Goal: Information Seeking & Learning: Learn about a topic

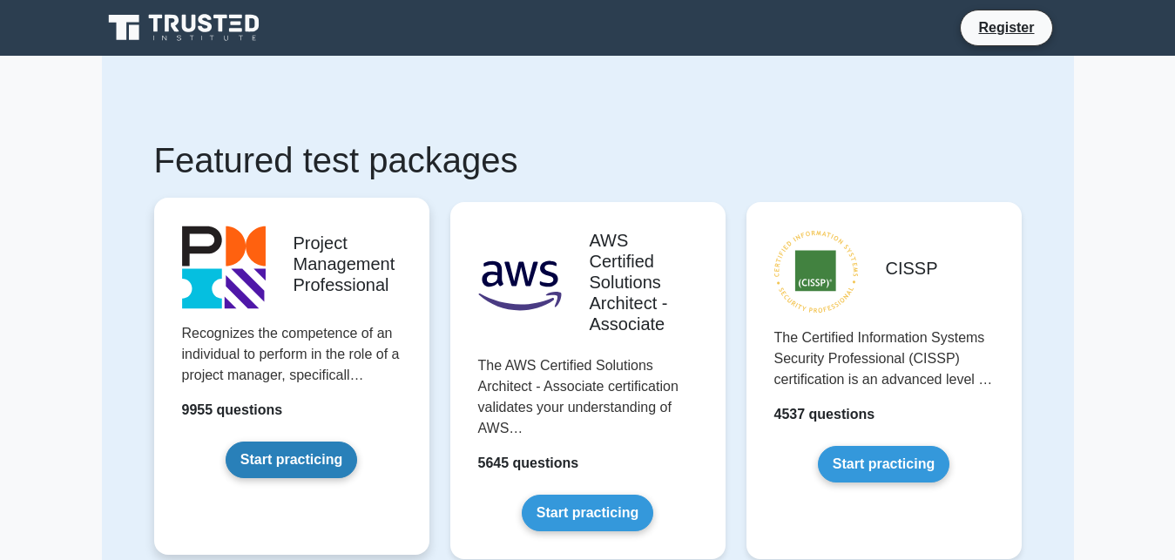
click at [286, 464] on link "Start practicing" at bounding box center [291, 459] width 131 height 37
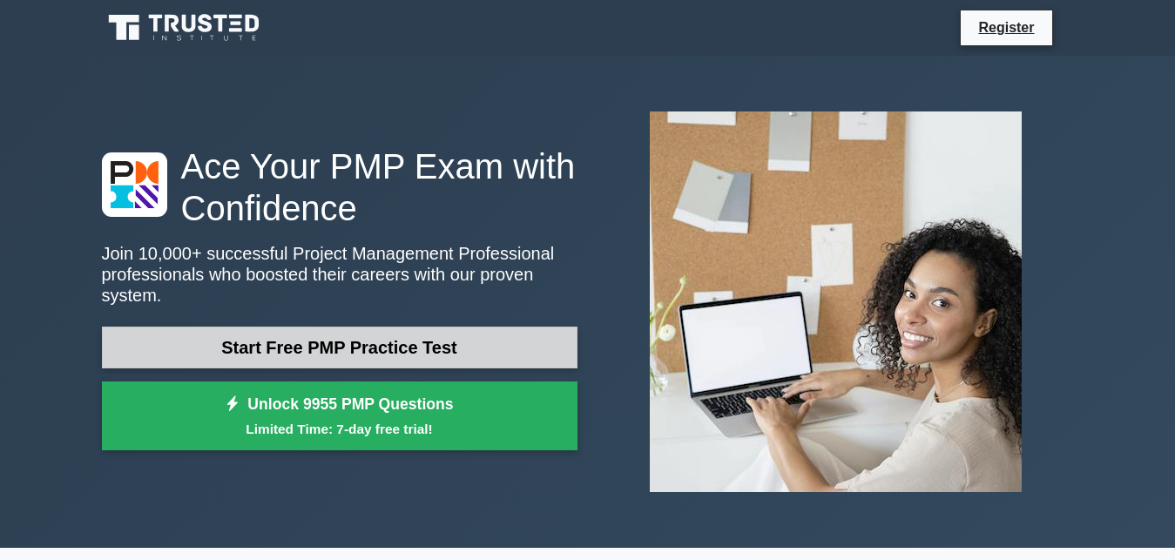
click at [294, 327] on link "Start Free PMP Practice Test" at bounding box center [339, 348] width 475 height 42
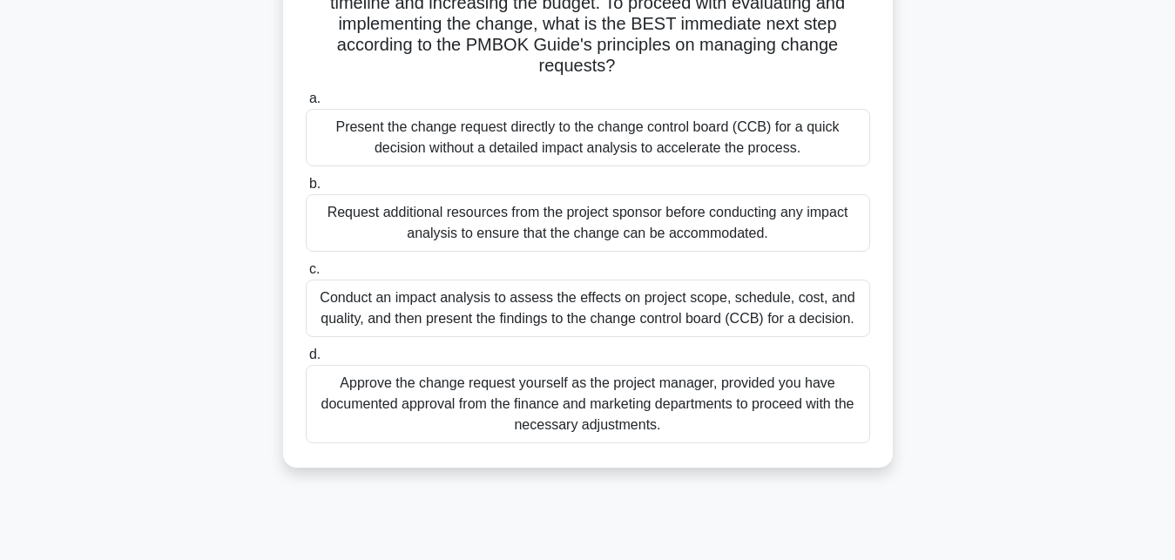
scroll to position [343, 0]
drag, startPoint x: 598, startPoint y: 133, endPoint x: 580, endPoint y: 133, distance: 18.3
click at [580, 133] on div "Present the change request directly to the change control board (CCB) for a qui…" at bounding box center [588, 136] width 564 height 57
click at [555, 106] on label "a. Present the change request directly to the change control board (CCB) for a …" at bounding box center [588, 126] width 564 height 78
click at [306, 104] on input "a. Present the change request directly to the change control board (CCB) for a …" at bounding box center [306, 97] width 0 height 11
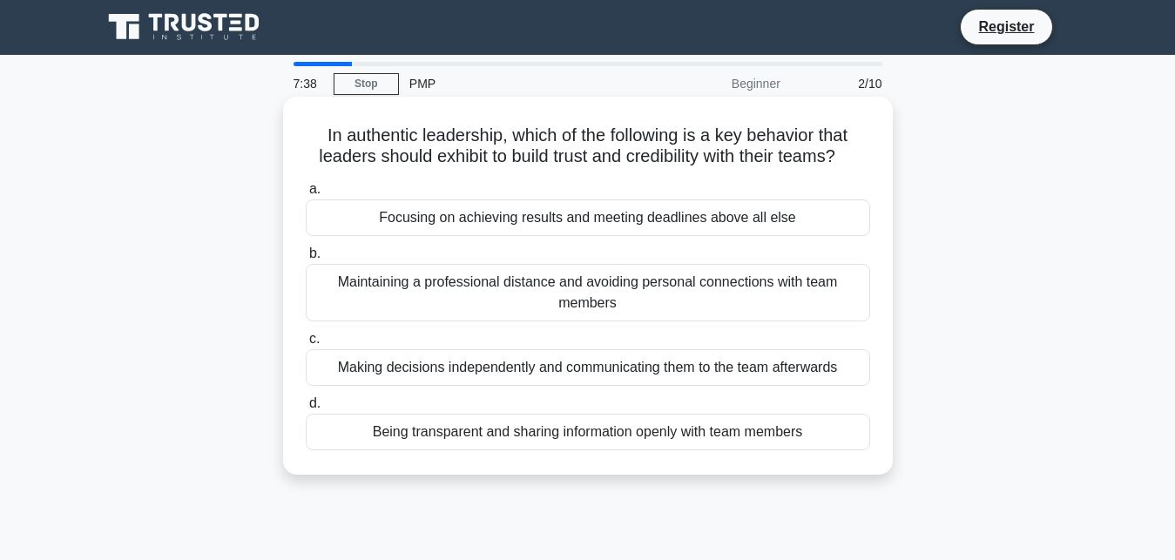
scroll to position [0, 0]
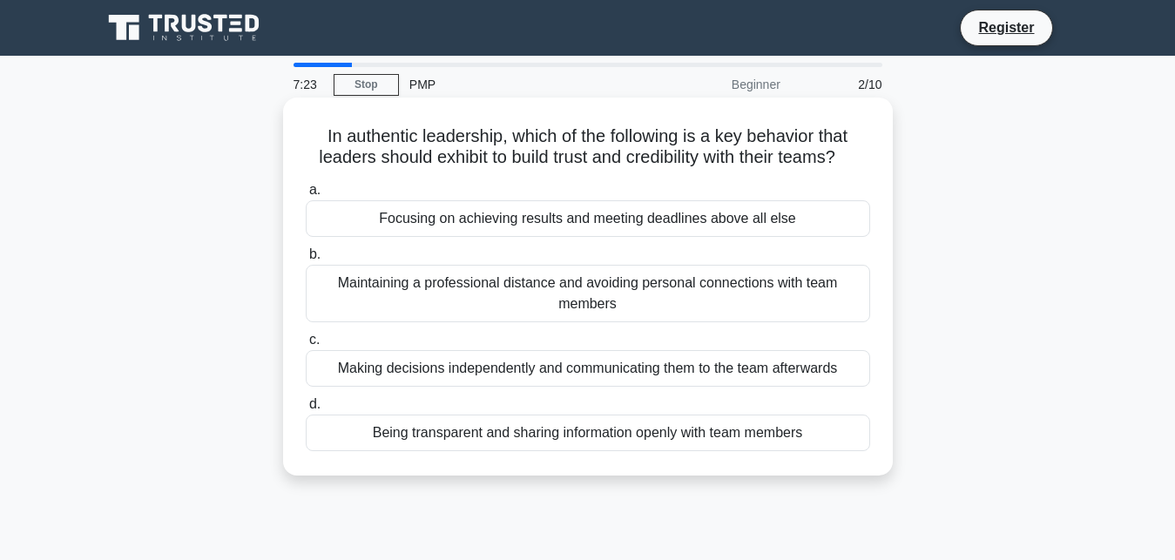
click at [428, 220] on div "Focusing on achieving results and meeting deadlines above all else" at bounding box center [588, 218] width 564 height 37
click at [306, 196] on input "a. Focusing on achieving results and meeting deadlines above all else" at bounding box center [306, 190] width 0 height 11
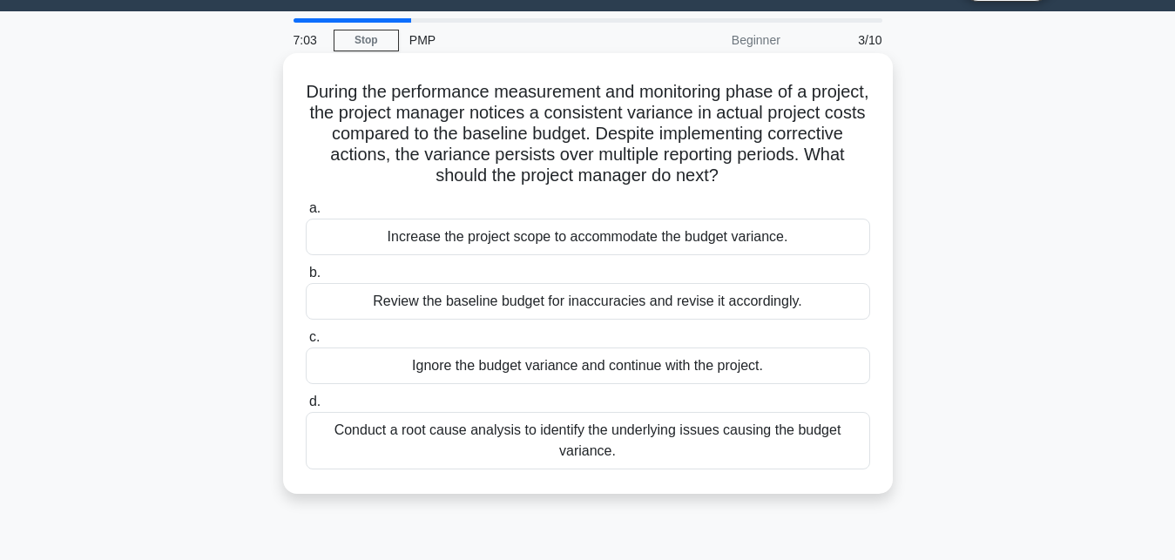
scroll to position [47, 0]
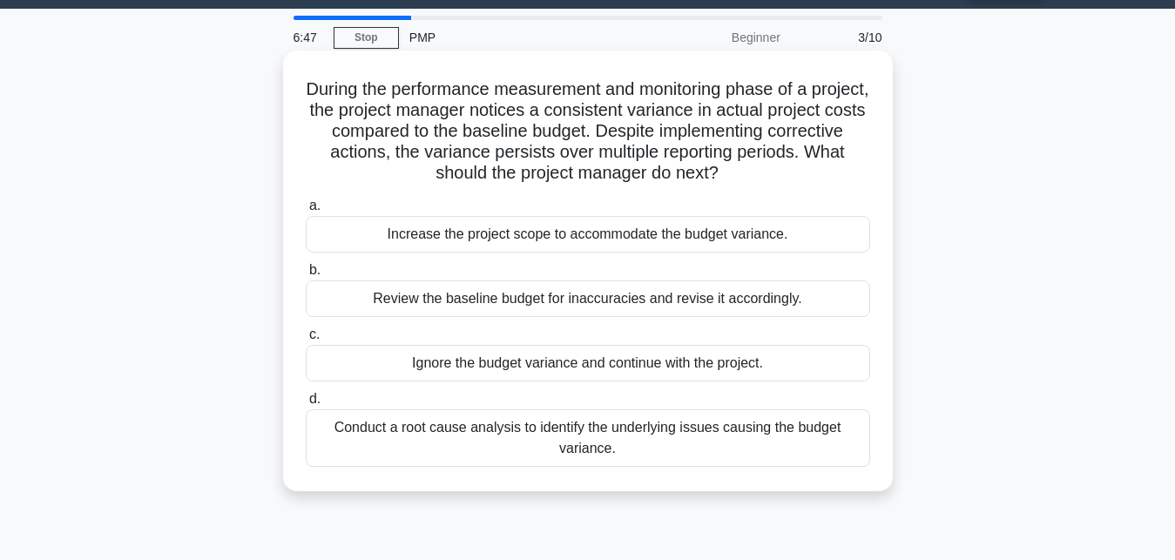
click at [525, 307] on div "Review the baseline budget for inaccuracies and revise it accordingly." at bounding box center [588, 298] width 564 height 37
click at [306, 276] on input "b. Review the baseline budget for inaccuracies and revise it accordingly." at bounding box center [306, 270] width 0 height 11
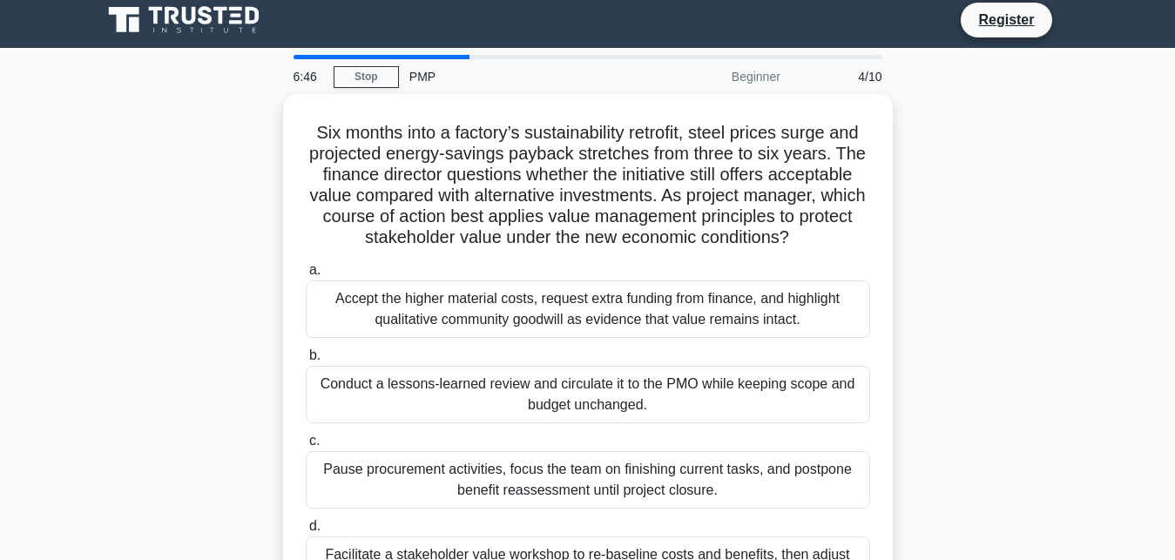
scroll to position [0, 0]
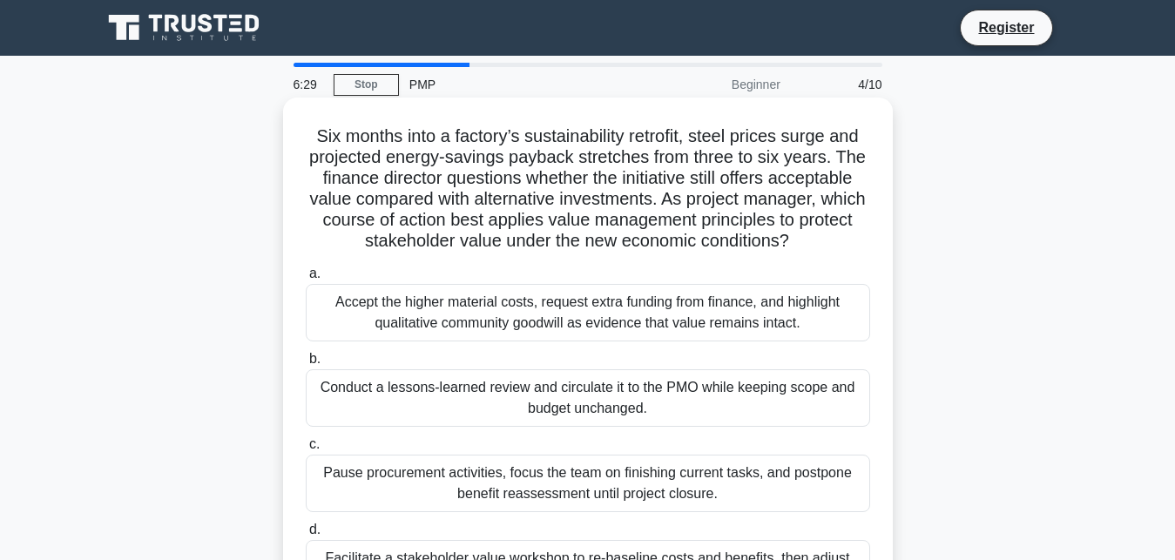
click at [538, 309] on div "Accept the higher material costs, request extra funding from finance, and highl…" at bounding box center [588, 312] width 564 height 57
click at [306, 280] on input "a. Accept the higher material costs, request extra funding from finance, and hi…" at bounding box center [306, 273] width 0 height 11
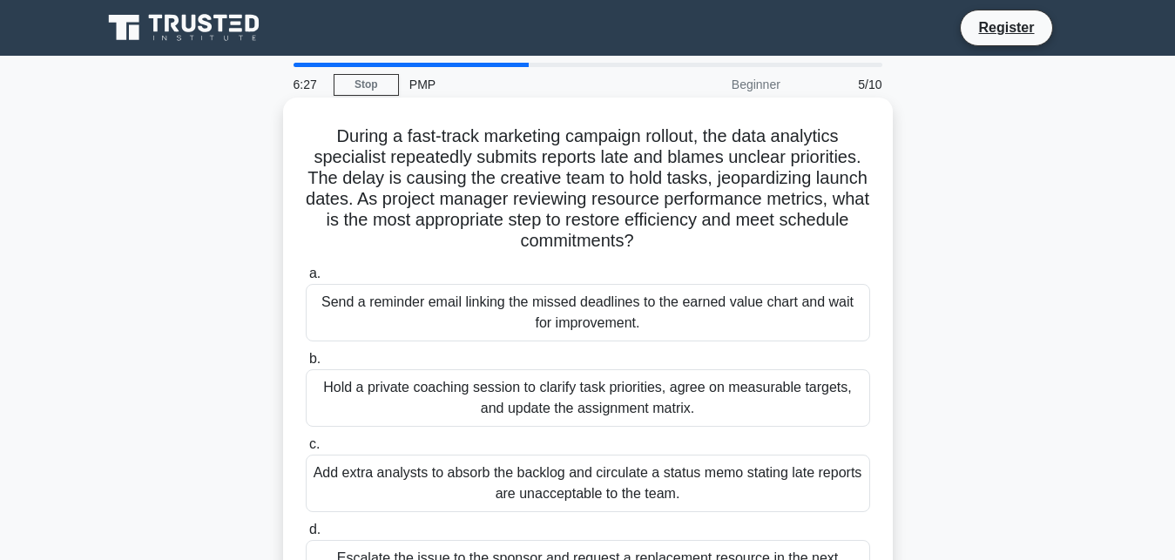
click at [537, 308] on div "Send a reminder email linking the missed deadlines to the earned value chart an…" at bounding box center [588, 312] width 564 height 57
click at [306, 280] on input "a. Send a reminder email linking the missed deadlines to the earned value chart…" at bounding box center [306, 273] width 0 height 11
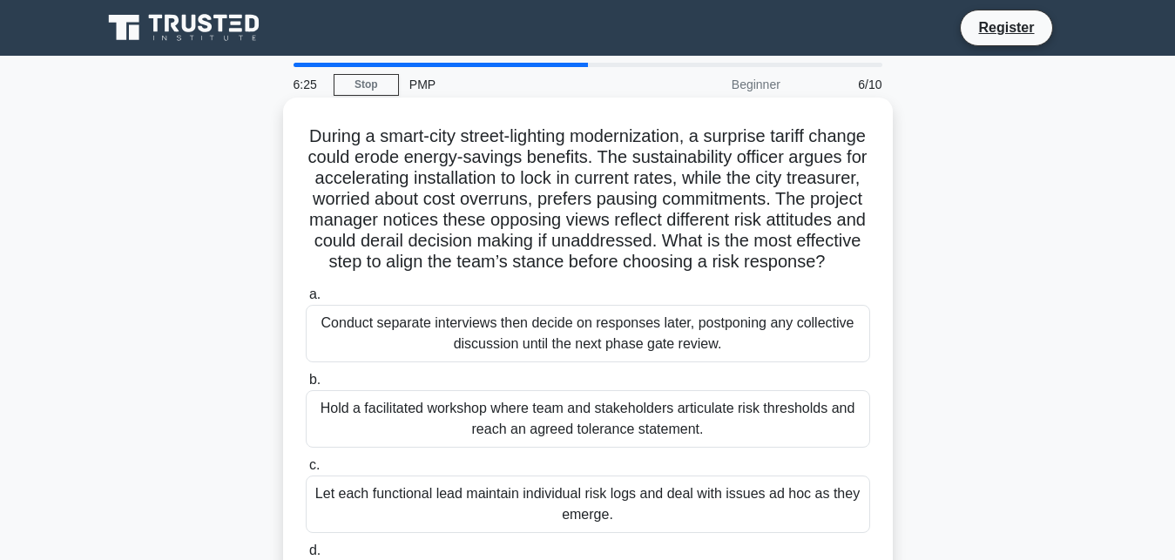
click at [536, 328] on div "Conduct separate interviews then decide on responses later, postponing any coll…" at bounding box center [588, 333] width 564 height 57
click at [306, 300] on input "a. Conduct separate interviews then decide on responses later, postponing any c…" at bounding box center [306, 294] width 0 height 11
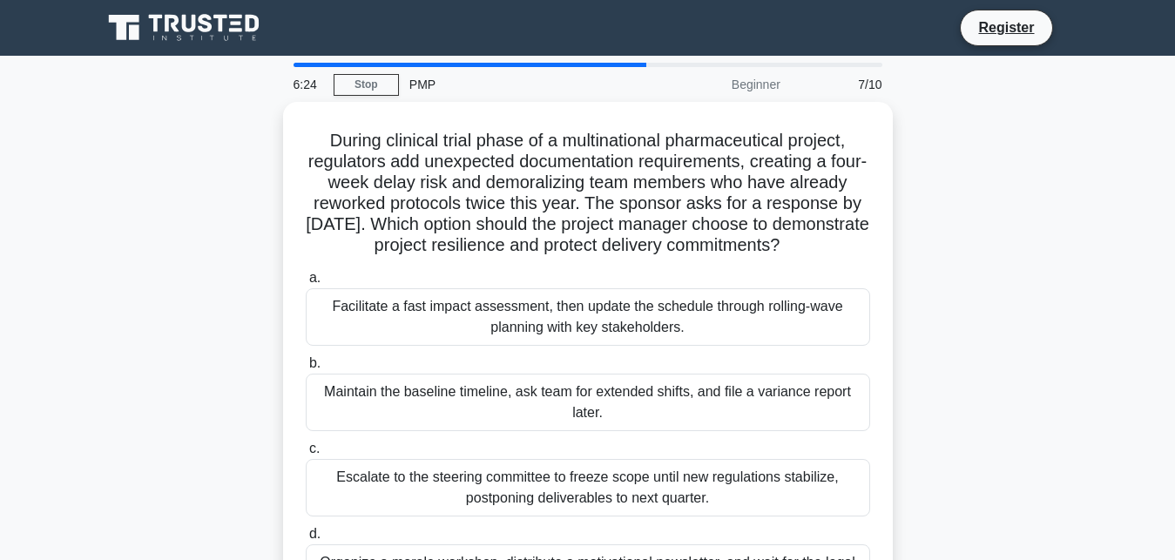
click at [536, 328] on div "Facilitate a fast impact assessment, then update the schedule through rolling-w…" at bounding box center [588, 316] width 564 height 57
click at [306, 284] on input "a. Facilitate a fast impact assessment, then update the schedule through rollin…" at bounding box center [306, 278] width 0 height 11
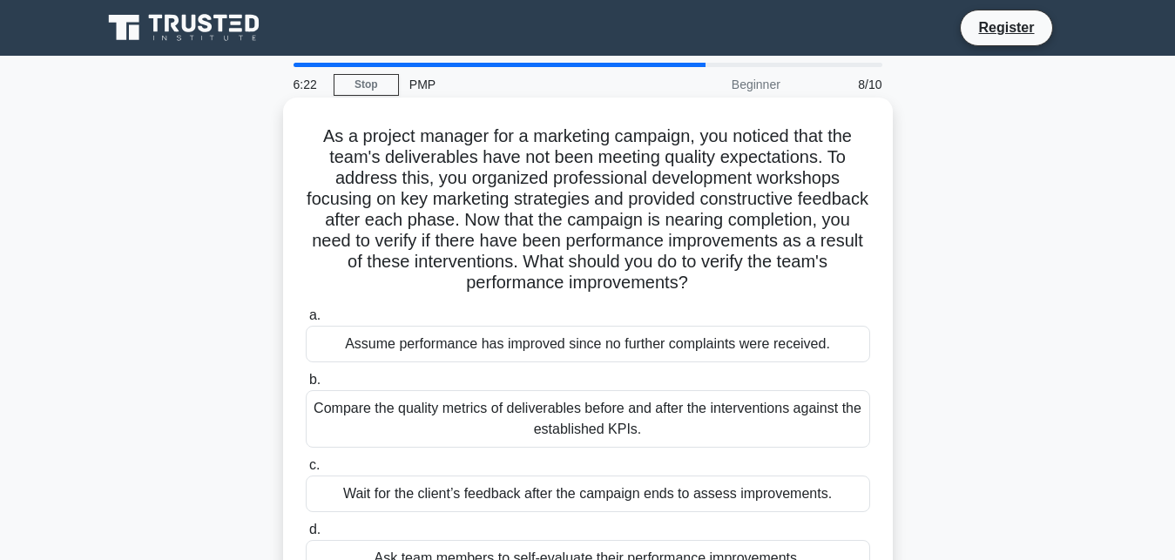
click at [534, 354] on div "Assume performance has improved since no further complaints were received." at bounding box center [588, 344] width 564 height 37
click at [306, 321] on input "a. Assume performance has improved since no further complaints were received." at bounding box center [306, 315] width 0 height 11
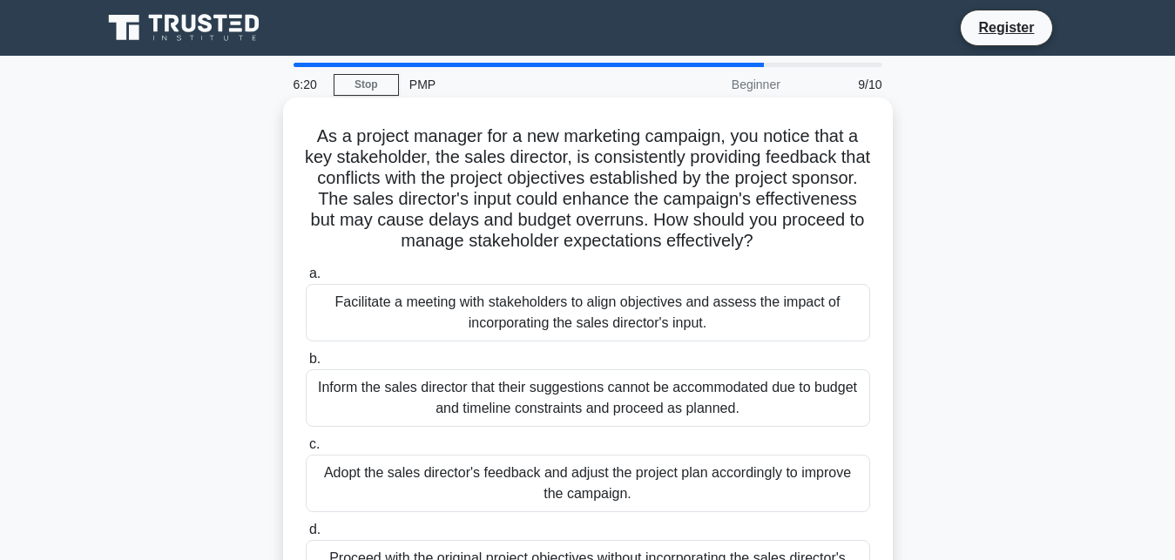
click at [529, 327] on div "Facilitate a meeting with stakeholders to align objectives and assess the impac…" at bounding box center [588, 312] width 564 height 57
click at [306, 280] on input "a. Facilitate a meeting with stakeholders to align objectives and assess the im…" at bounding box center [306, 273] width 0 height 11
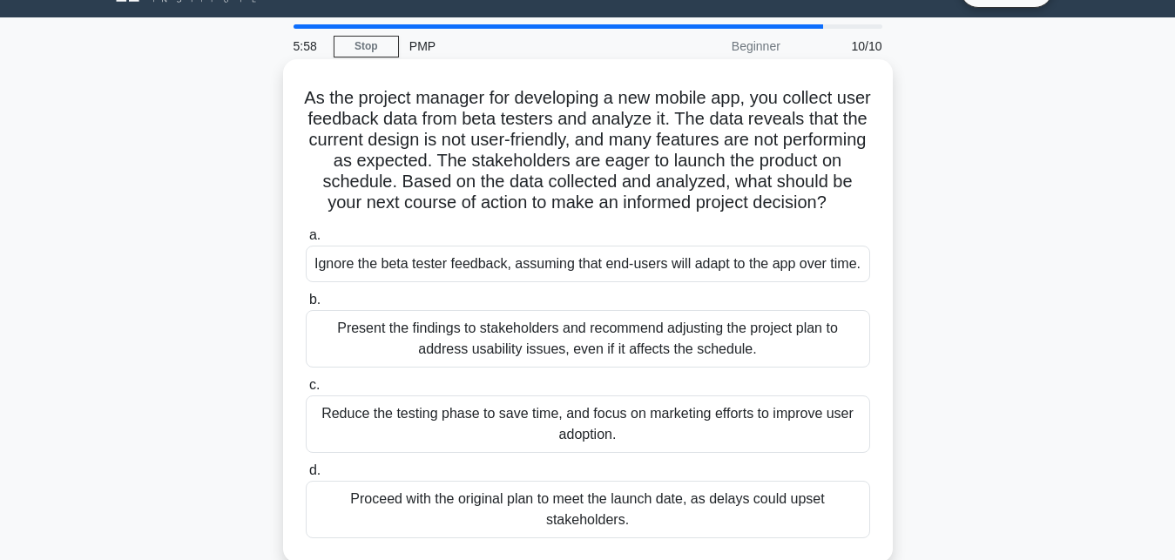
scroll to position [42, 0]
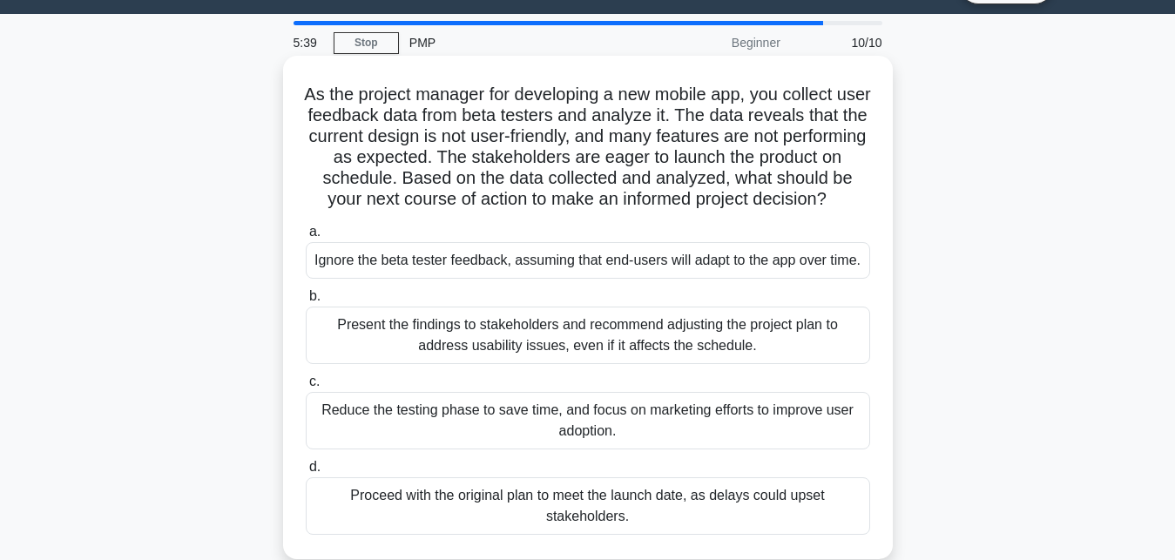
click at [537, 340] on div "Present the findings to stakeholders and recommend adjusting the project plan t…" at bounding box center [588, 335] width 564 height 57
click at [306, 302] on input "b. Present the findings to stakeholders and recommend adjusting the project pla…" at bounding box center [306, 296] width 0 height 11
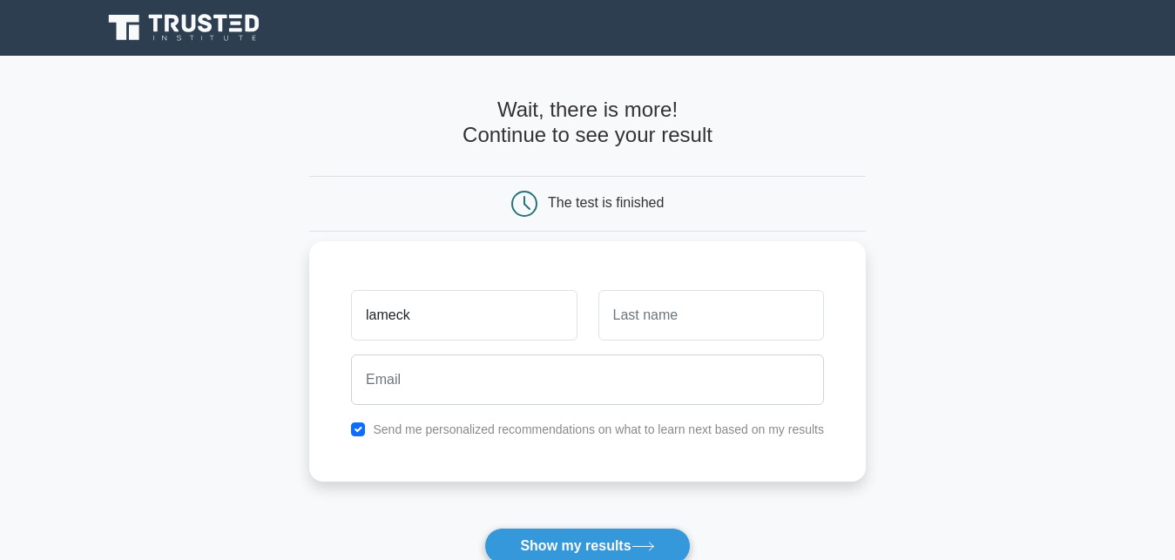
type input "lameck"
click at [641, 317] on input "text" at bounding box center [711, 315] width 226 height 51
type input ","
click at [719, 320] on input "mogaka" at bounding box center [711, 315] width 226 height 51
type input "m"
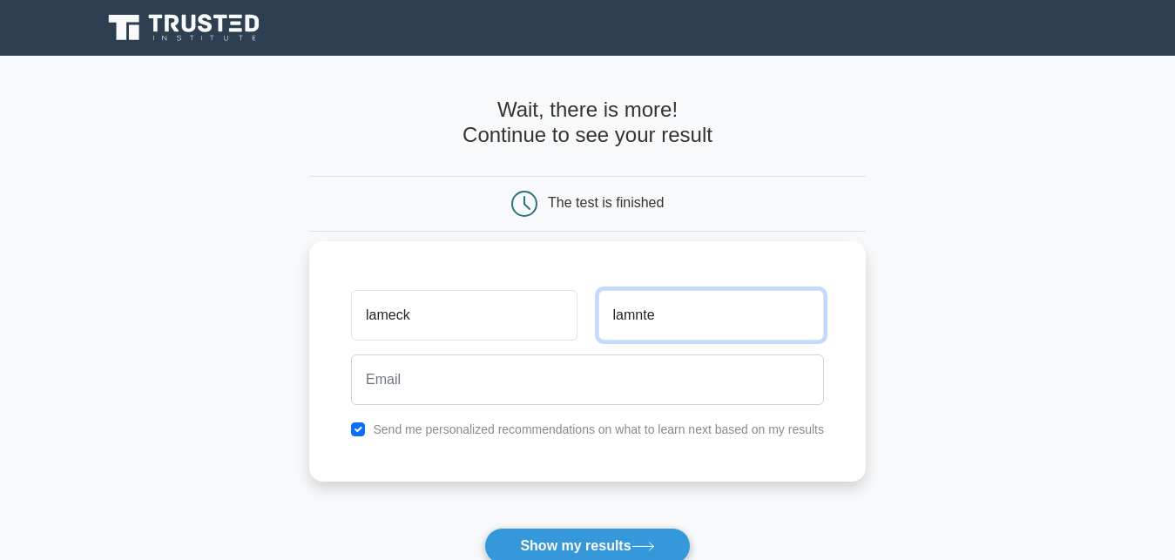
type input "lamnte"
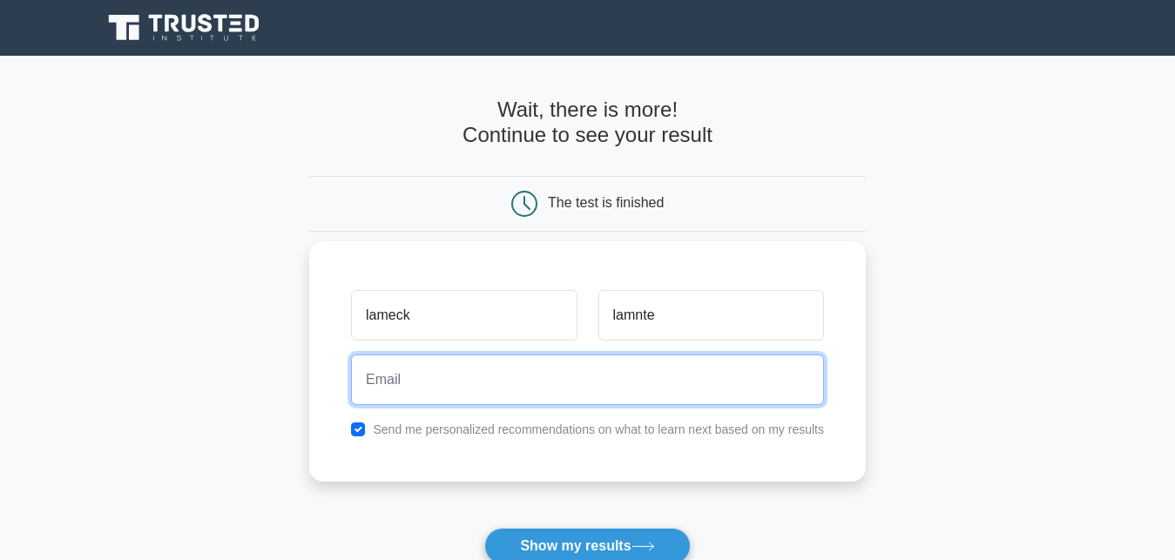
click at [627, 380] on input "email" at bounding box center [587, 379] width 473 height 51
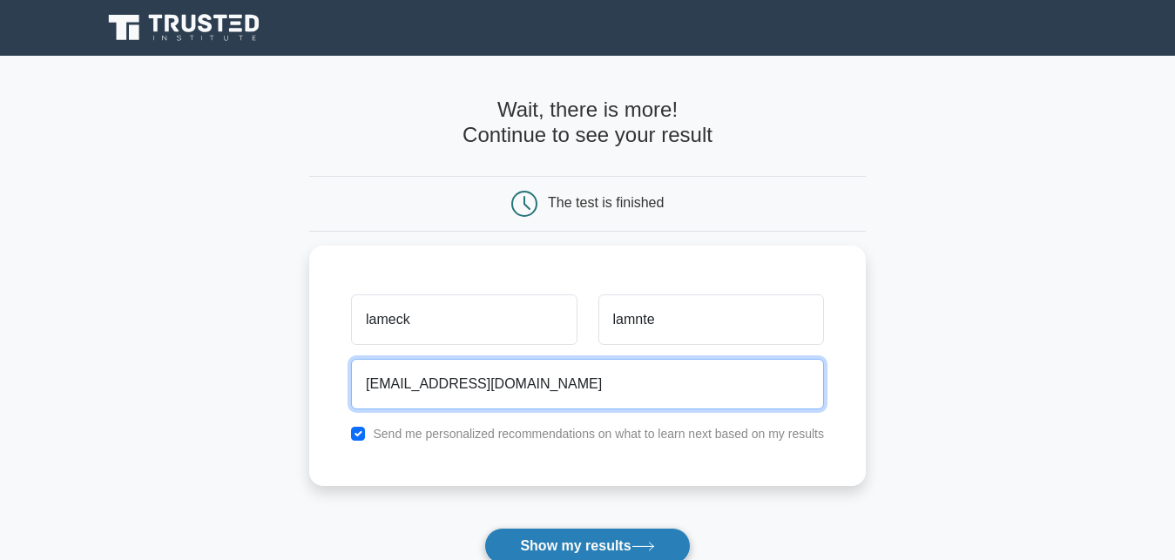
type input "[EMAIL_ADDRESS][DOMAIN_NAME]"
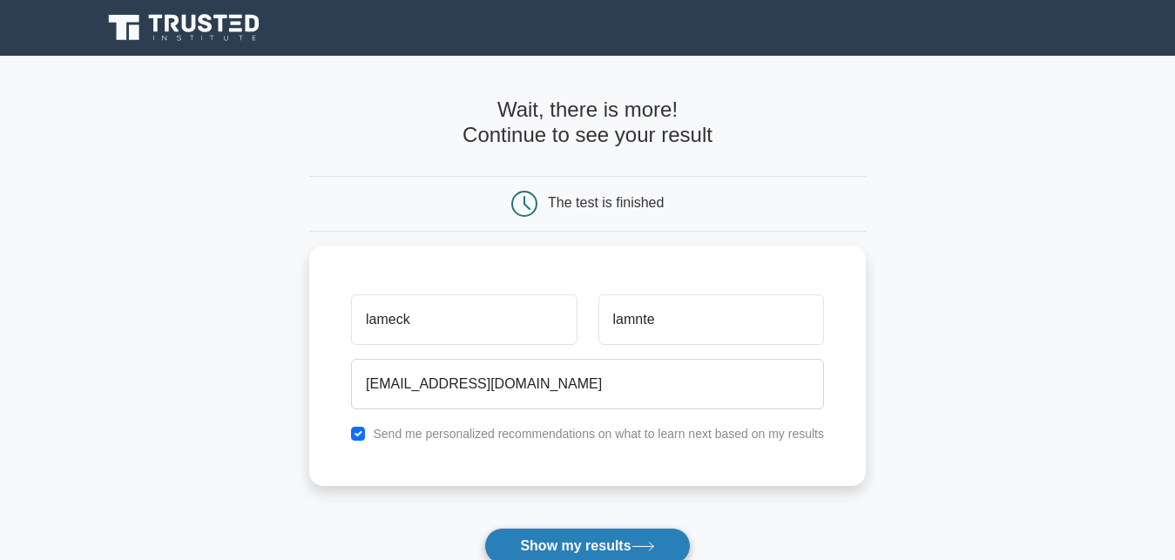
click at [617, 541] on button "Show my results" at bounding box center [587, 546] width 206 height 37
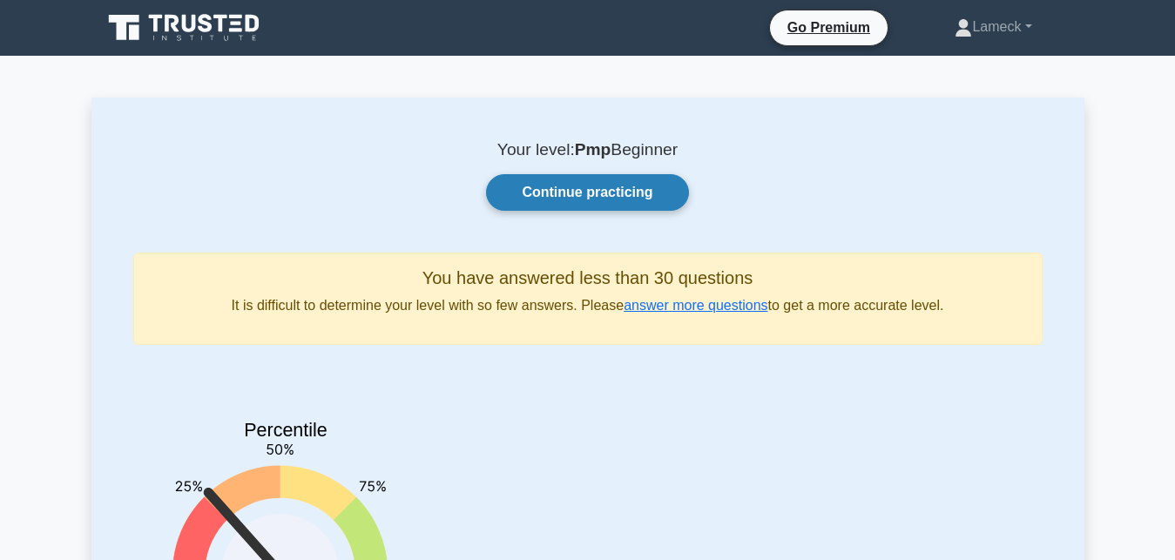
click at [555, 185] on link "Continue practicing" at bounding box center [587, 192] width 202 height 37
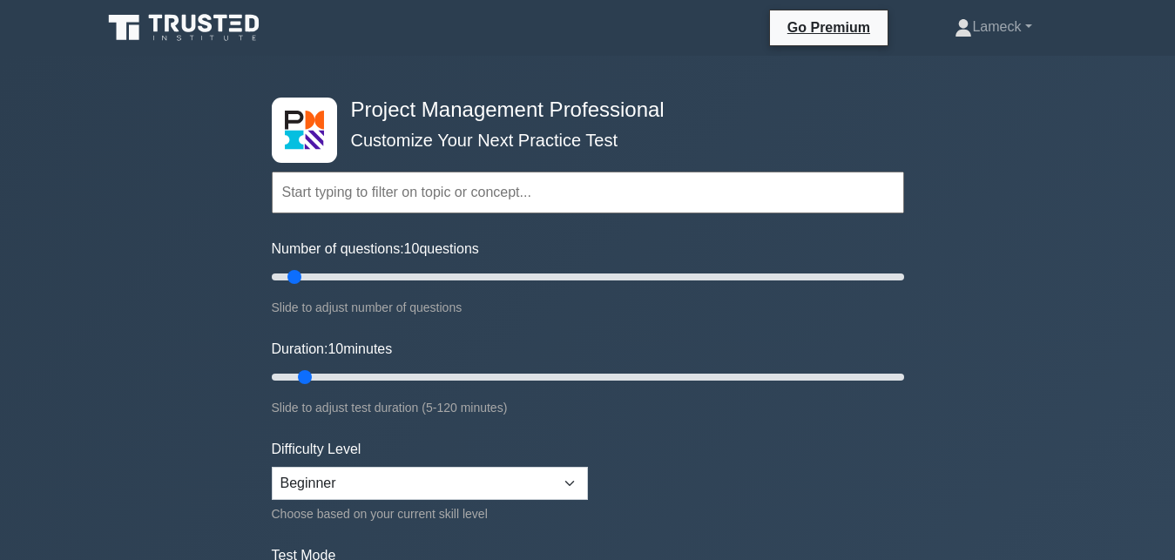
click at [374, 199] on input "text" at bounding box center [588, 193] width 632 height 42
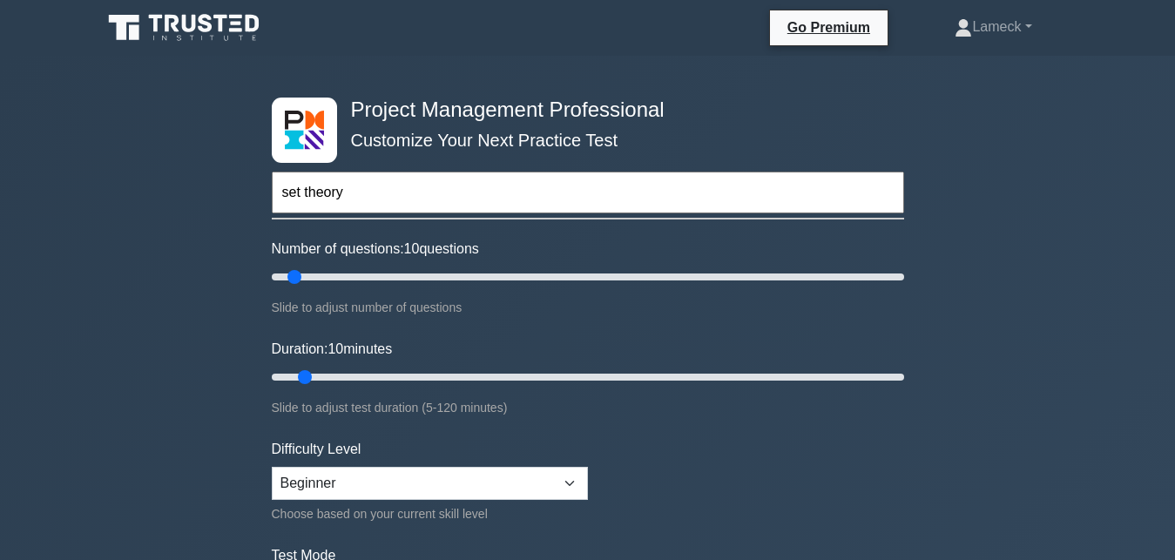
type input "set theory"
drag, startPoint x: 305, startPoint y: 375, endPoint x: 324, endPoint y: 378, distance: 19.3
type input "15"
click at [324, 378] on input "Duration: 15 minutes" at bounding box center [588, 377] width 632 height 21
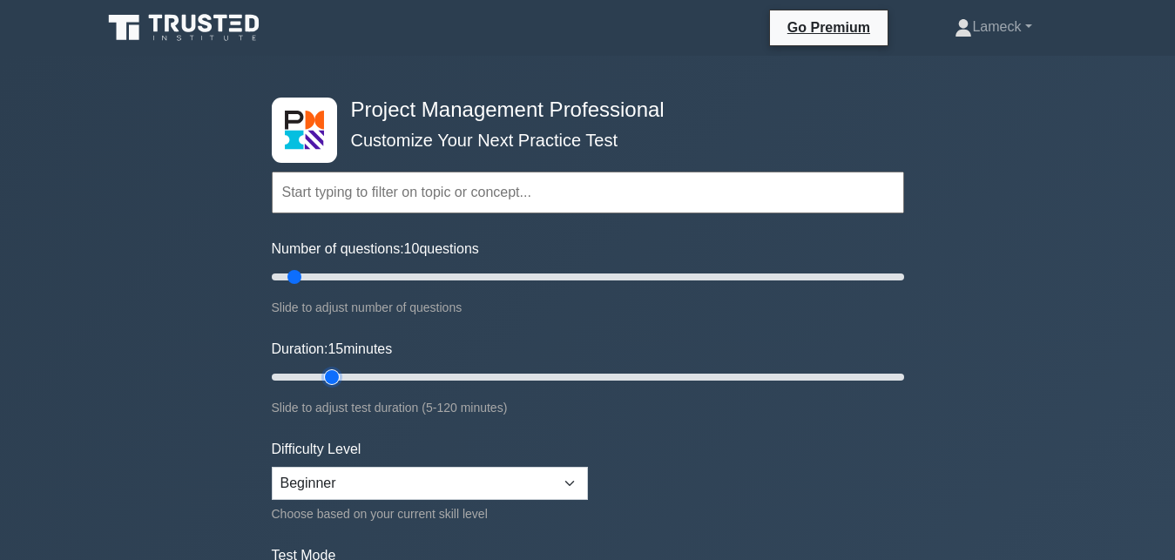
click at [324, 378] on input "Duration: 15 minutes" at bounding box center [588, 377] width 632 height 21
drag, startPoint x: 324, startPoint y: 378, endPoint x: 337, endPoint y: 377, distance: 13.1
click at [337, 377] on input "Duration: 15 minutes" at bounding box center [588, 377] width 632 height 21
drag, startPoint x: 337, startPoint y: 377, endPoint x: 398, endPoint y: 374, distance: 61.0
click at [398, 374] on input "Duration: 25 minutes" at bounding box center [588, 377] width 632 height 21
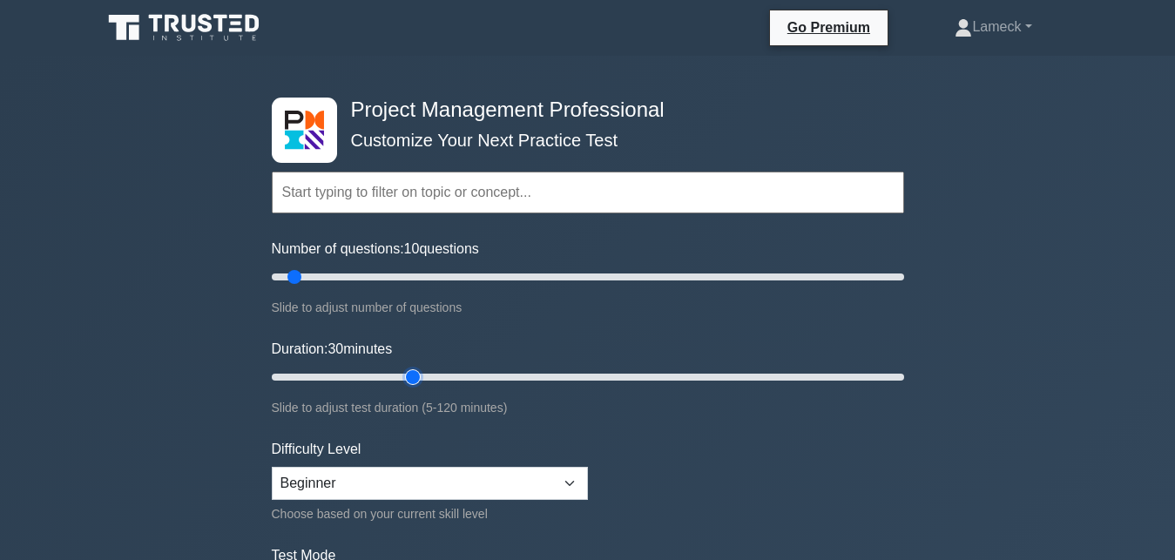
drag, startPoint x: 384, startPoint y: 374, endPoint x: 400, endPoint y: 374, distance: 15.7
click at [400, 374] on input "Duration: 30 minutes" at bounding box center [588, 377] width 632 height 21
drag, startPoint x: 414, startPoint y: 372, endPoint x: 482, endPoint y: 373, distance: 68.8
type input "45"
click at [482, 373] on input "Duration: 45 minutes" at bounding box center [588, 377] width 632 height 21
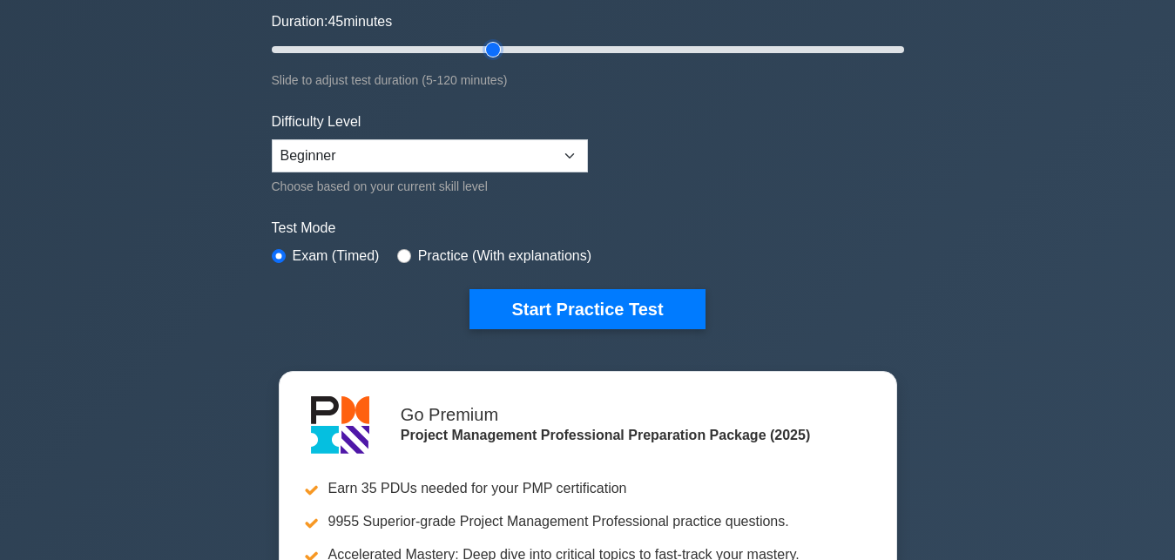
scroll to position [332, 0]
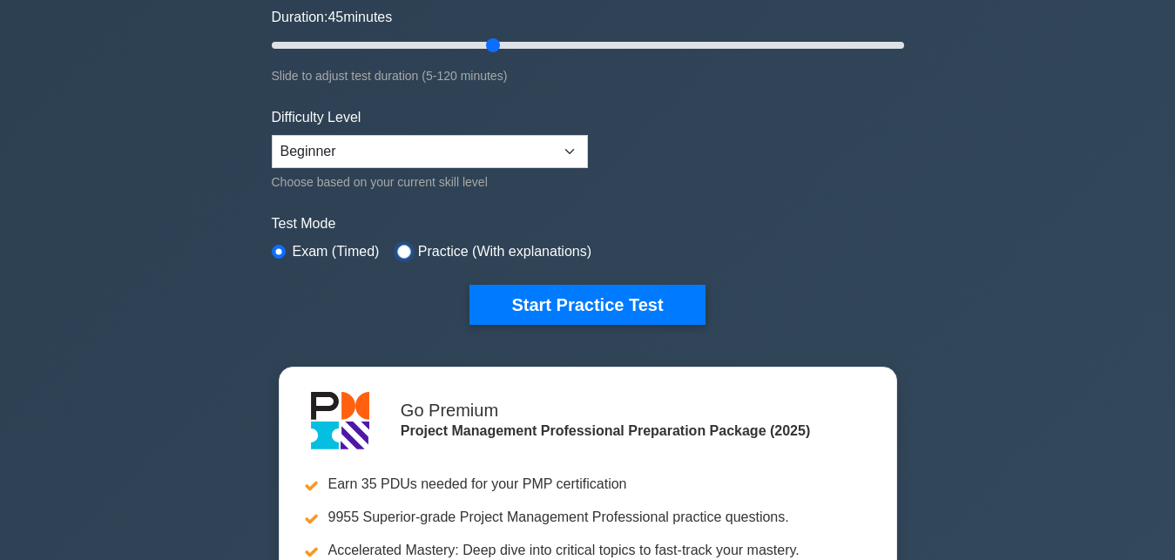
click at [397, 249] on input "radio" at bounding box center [404, 252] width 14 height 14
radio input "true"
click at [280, 246] on input "radio" at bounding box center [279, 252] width 14 height 14
radio input "true"
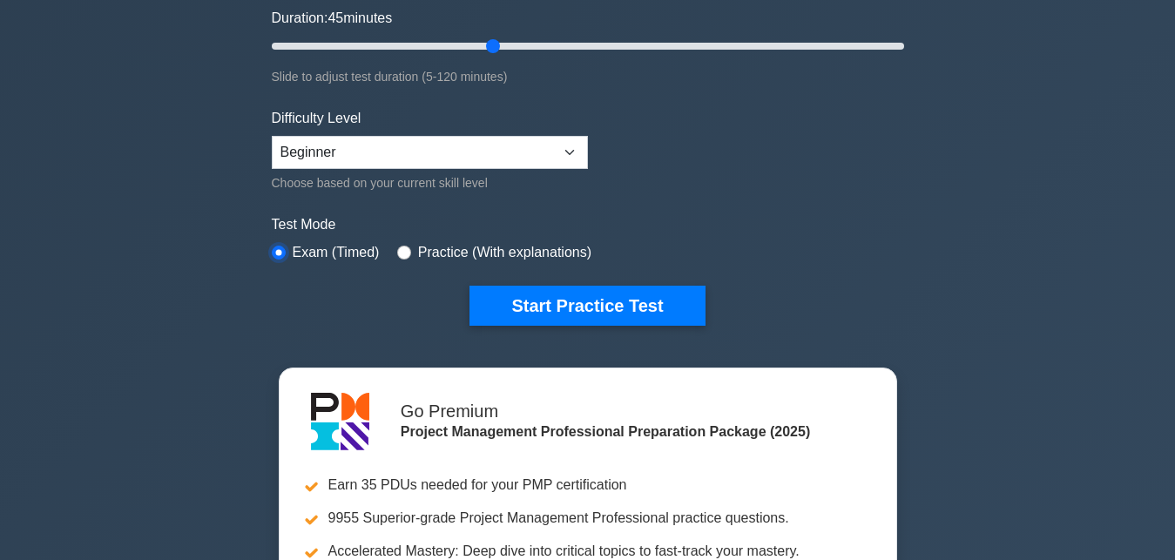
scroll to position [343, 0]
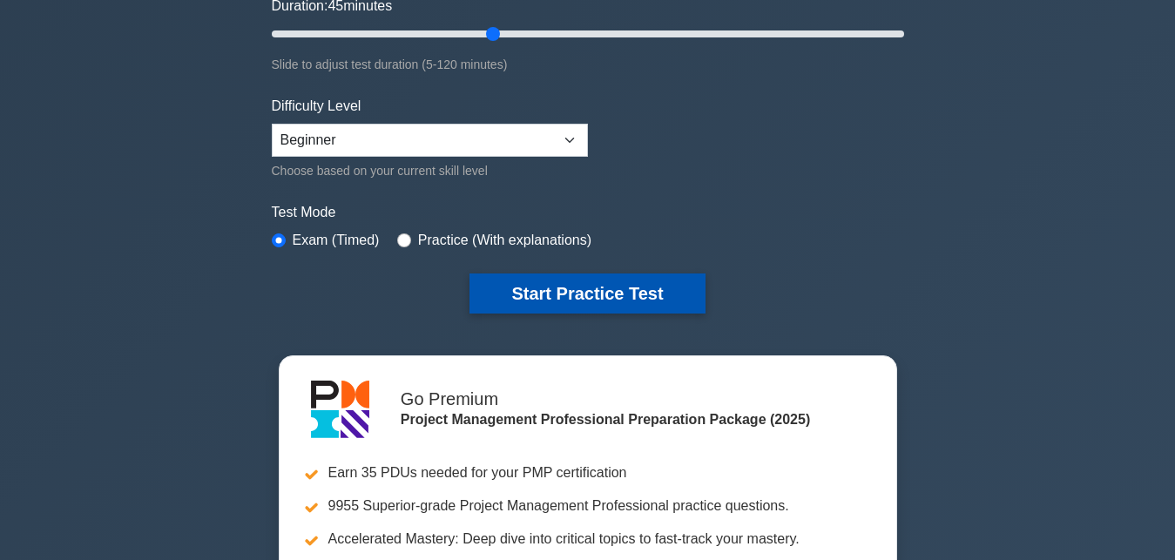
click at [511, 293] on button "Start Practice Test" at bounding box center [586, 293] width 235 height 40
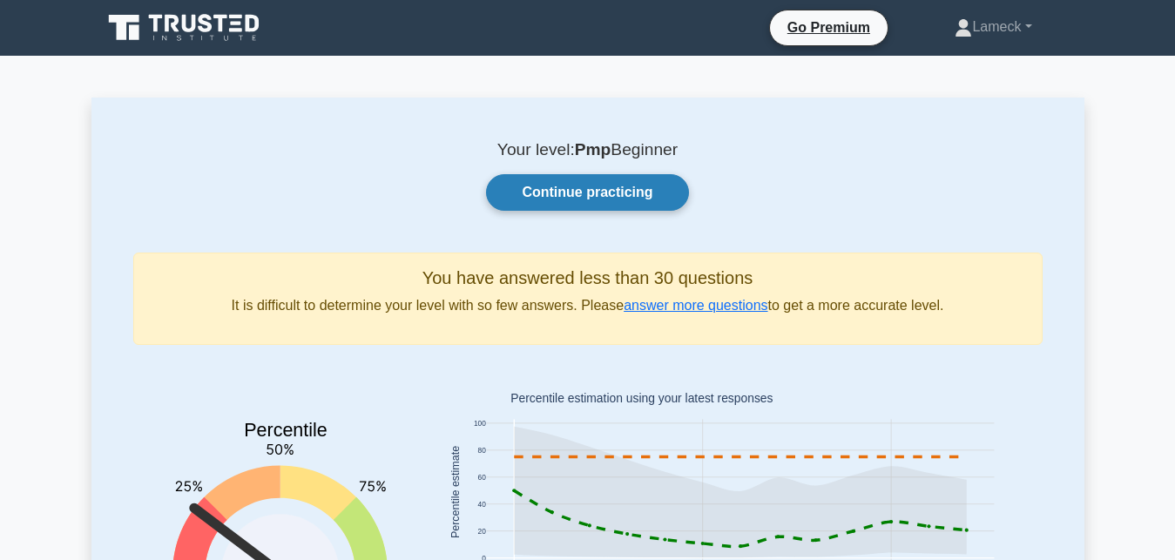
click at [558, 187] on link "Continue practicing" at bounding box center [587, 192] width 202 height 37
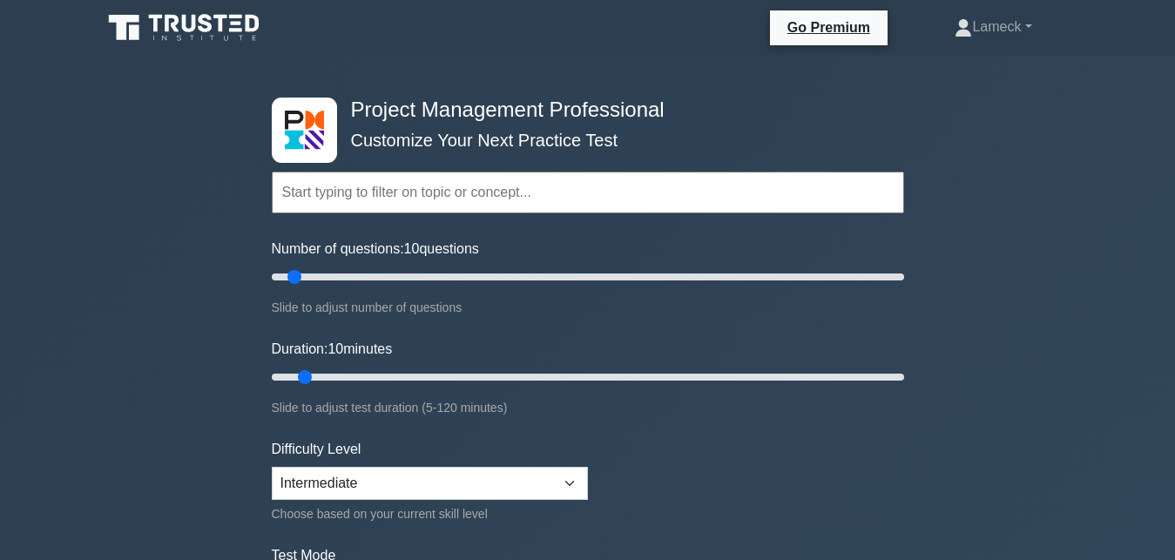
click at [442, 190] on input "text" at bounding box center [588, 193] width 632 height 42
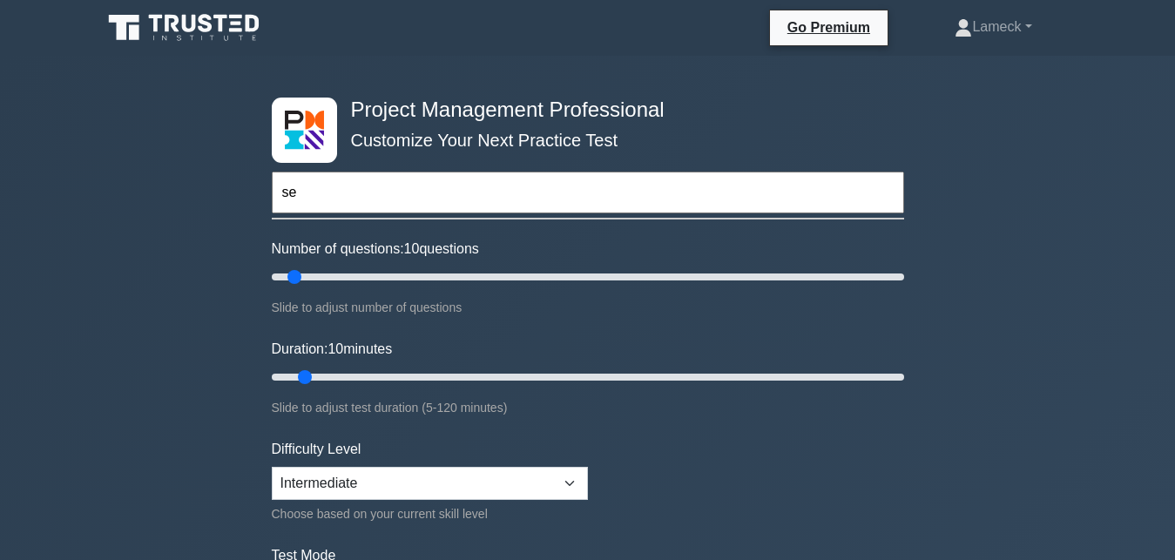
type input "s"
type input "Set theoty questions"
drag, startPoint x: 308, startPoint y: 372, endPoint x: 447, endPoint y: 371, distance: 138.5
type input "35"
click at [447, 371] on input "Duration: 35 minutes" at bounding box center [588, 377] width 632 height 21
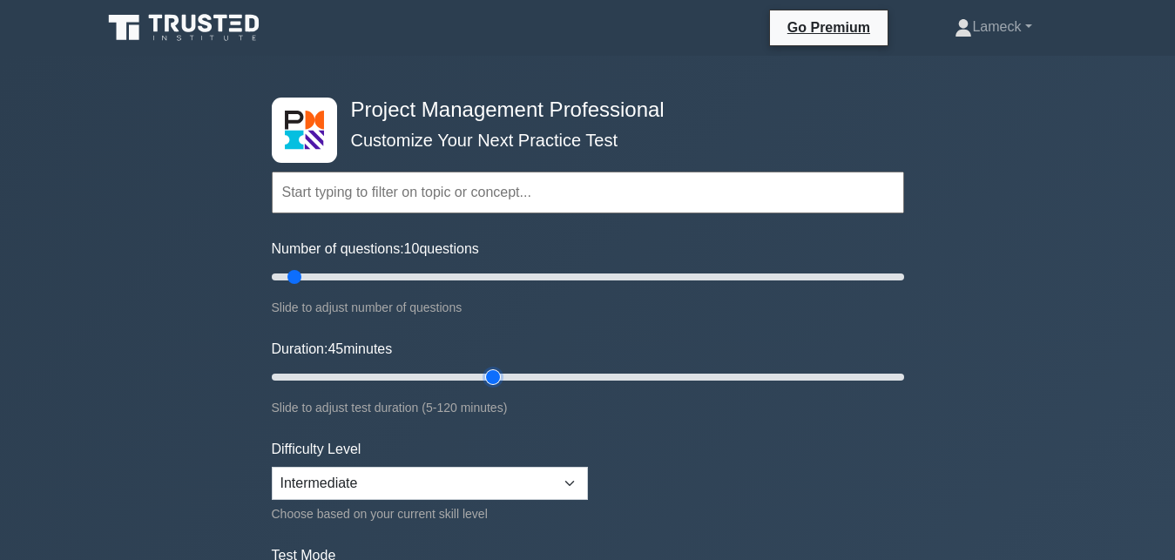
drag, startPoint x: 447, startPoint y: 371, endPoint x: 489, endPoint y: 369, distance: 42.7
type input "45"
click at [489, 369] on input "Duration: 45 minutes" at bounding box center [588, 377] width 632 height 21
click at [272, 467] on select "Beginner Intermediate Expert" at bounding box center [430, 483] width 316 height 33
select select "beginner"
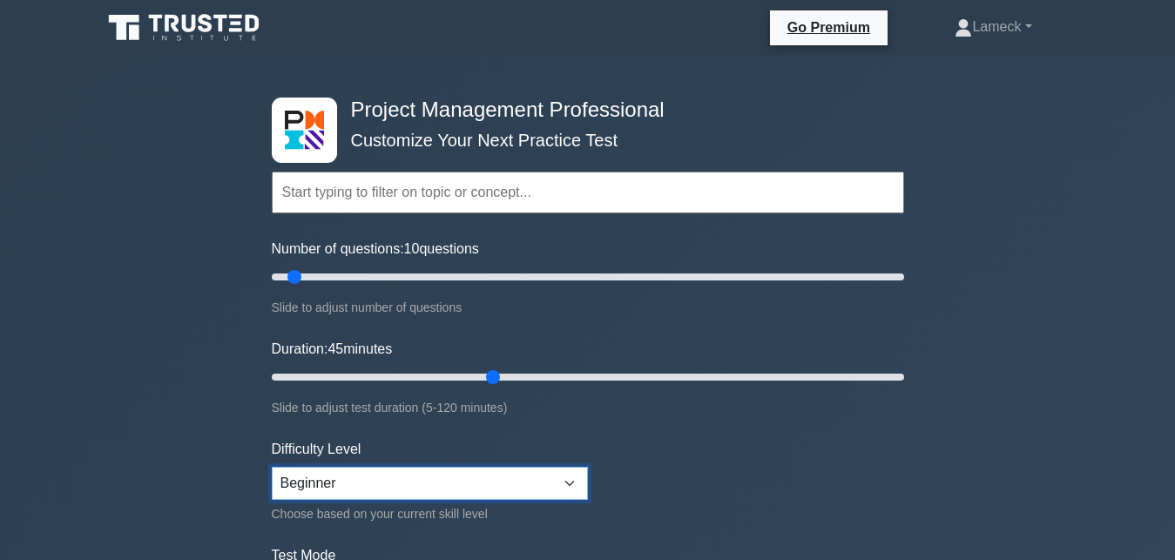
click option "Beginner" at bounding box center [0, 0] width 0 height 0
click at [502, 538] on form "Topics Scope Management Time Management Cost Management Quality Management Risk…" at bounding box center [588, 387] width 632 height 538
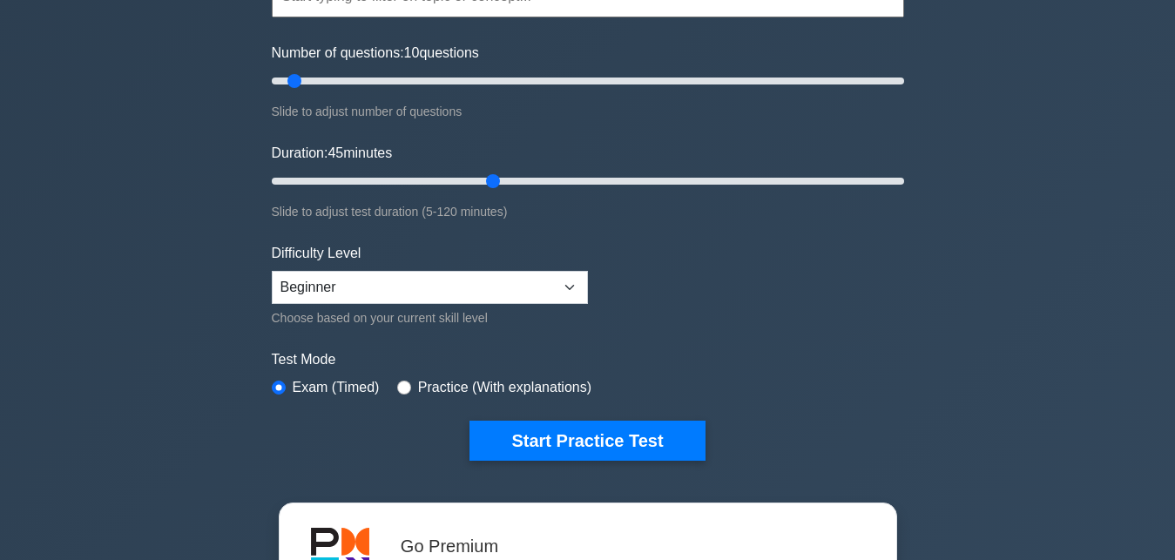
scroll to position [207, 0]
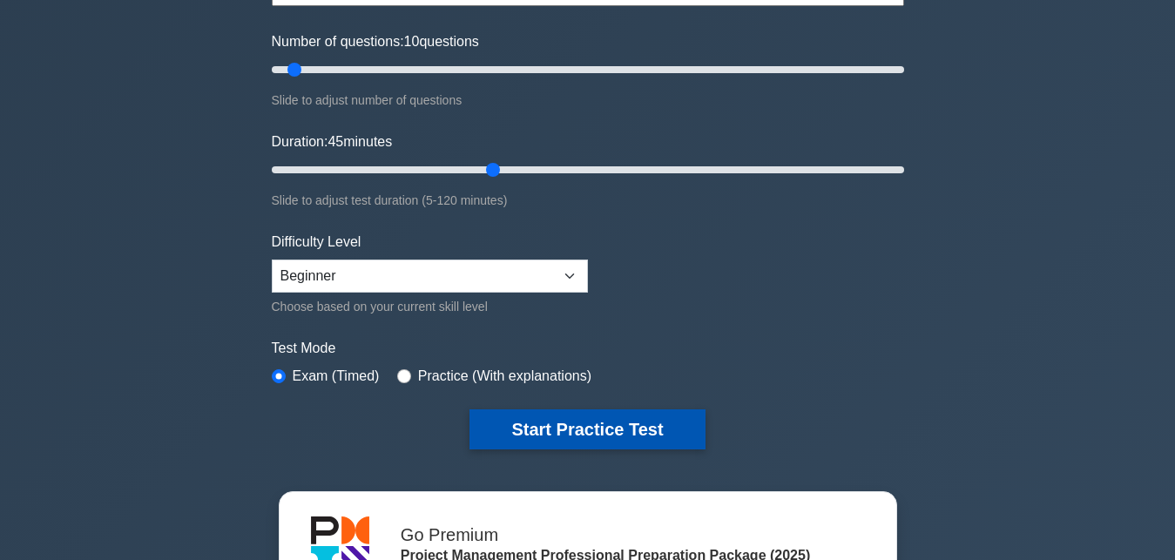
click at [540, 415] on button "Start Practice Test" at bounding box center [586, 429] width 235 height 40
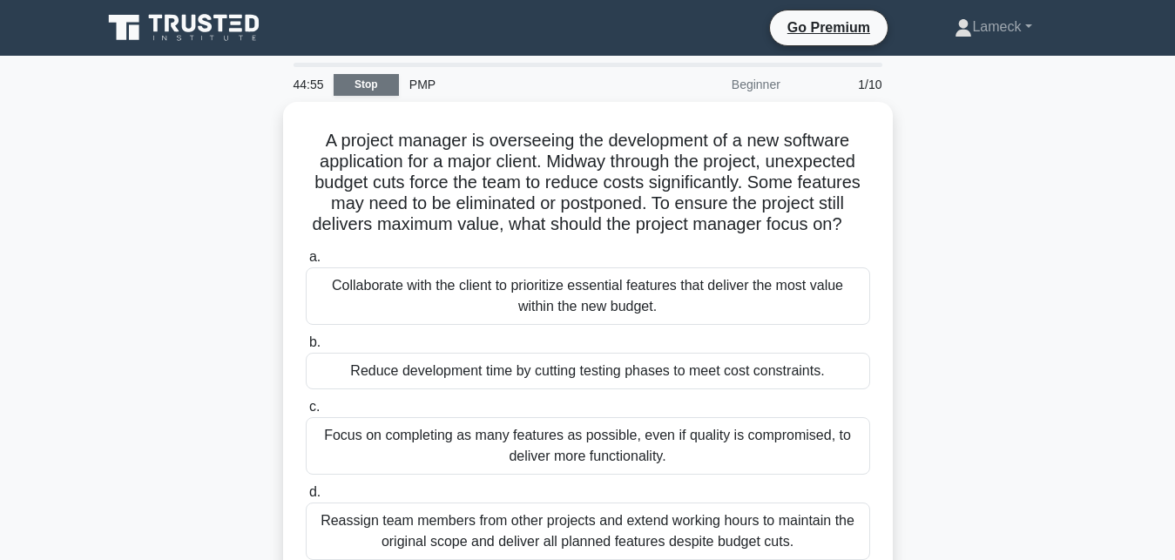
click at [371, 91] on link "Stop" at bounding box center [366, 85] width 65 height 22
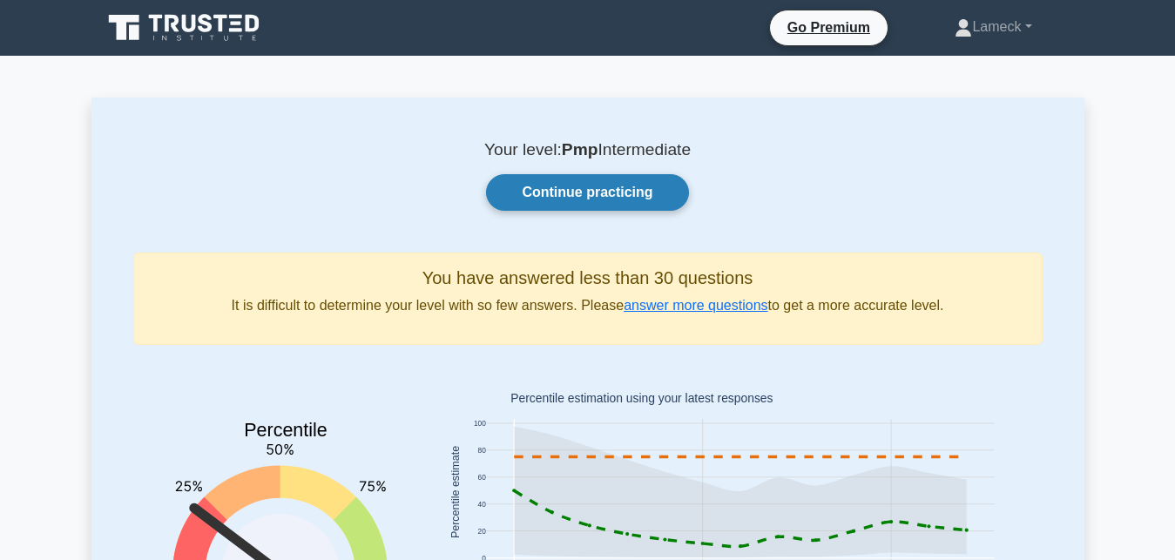
click at [591, 180] on link "Continue practicing" at bounding box center [587, 192] width 202 height 37
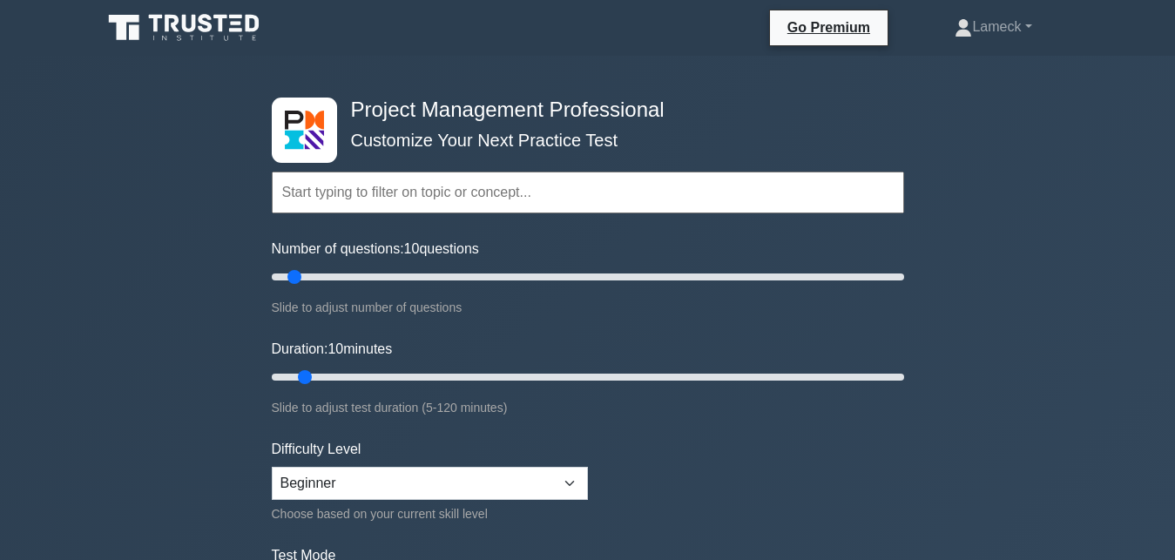
click at [506, 188] on input "text" at bounding box center [588, 193] width 632 height 42
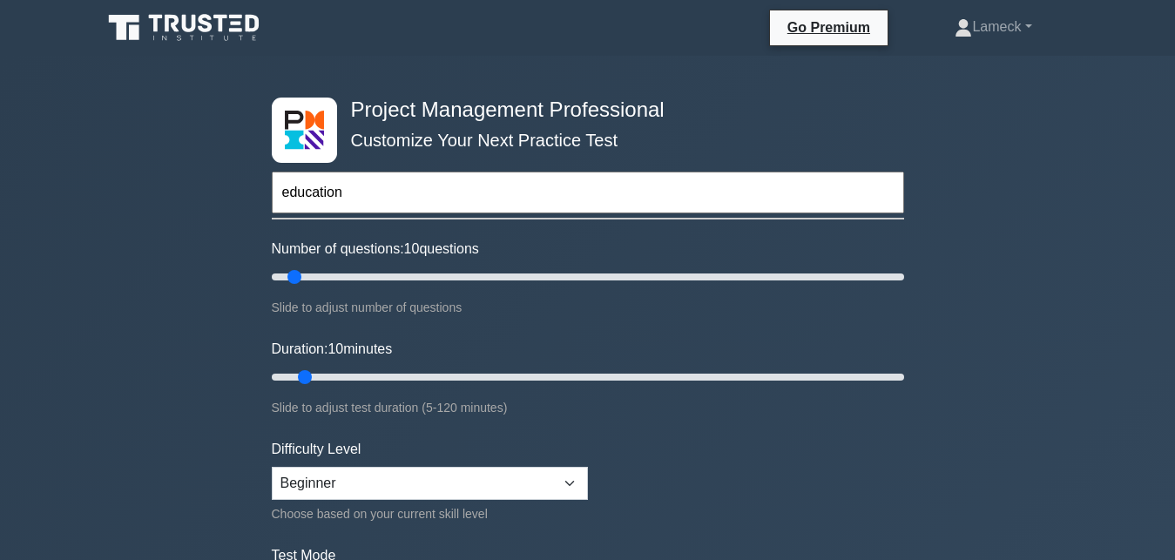
type input "education"
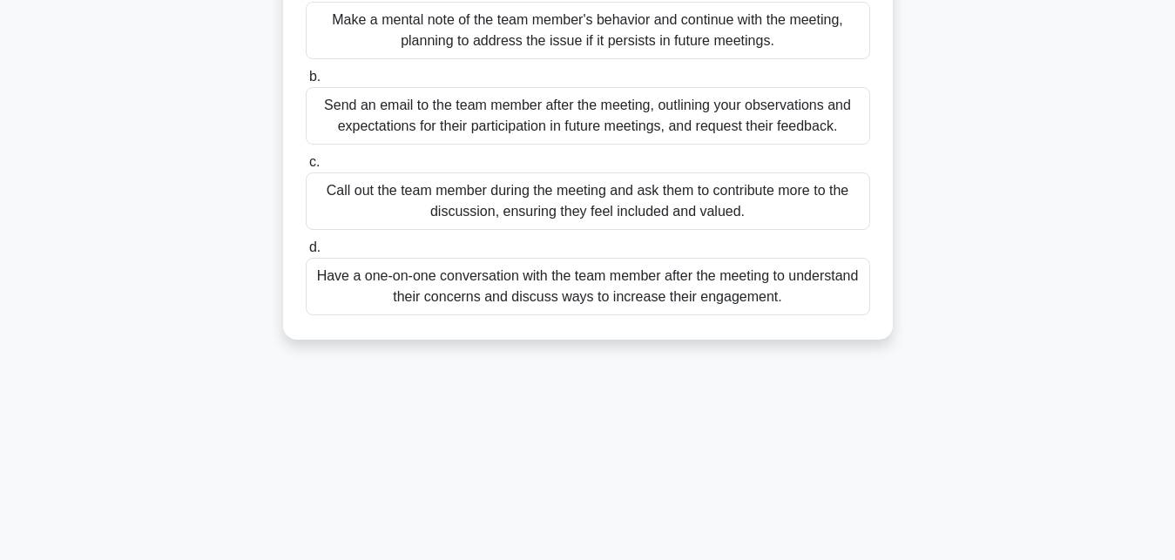
scroll to position [225, 0]
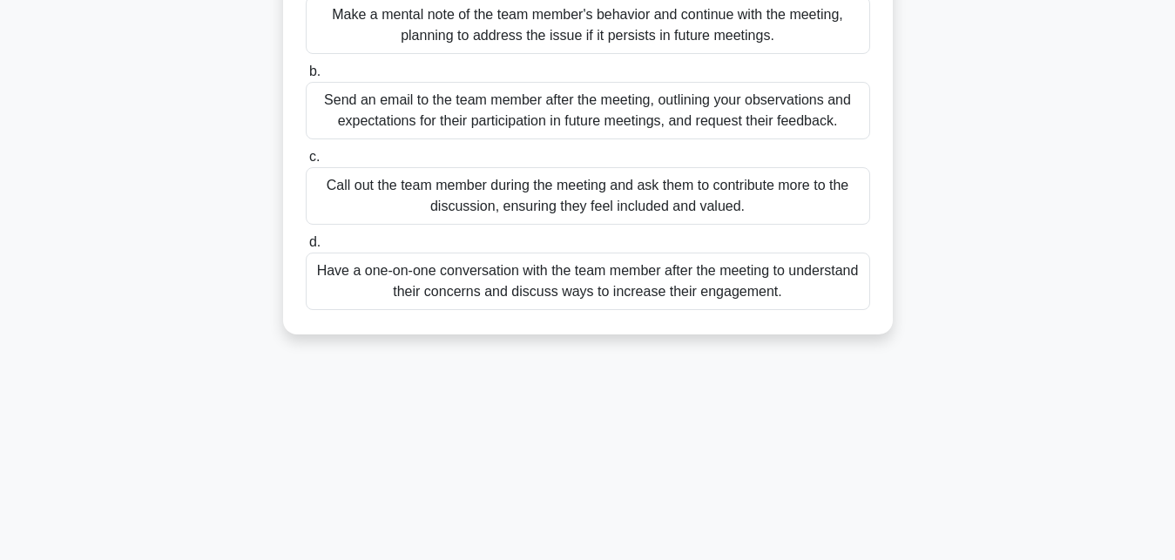
click at [571, 196] on div "Call out the team member during the meeting and ask them to contribute more to …" at bounding box center [588, 195] width 564 height 57
click at [306, 163] on input "c. Call out the team member during the meeting and ask them to contribute more …" at bounding box center [306, 157] width 0 height 11
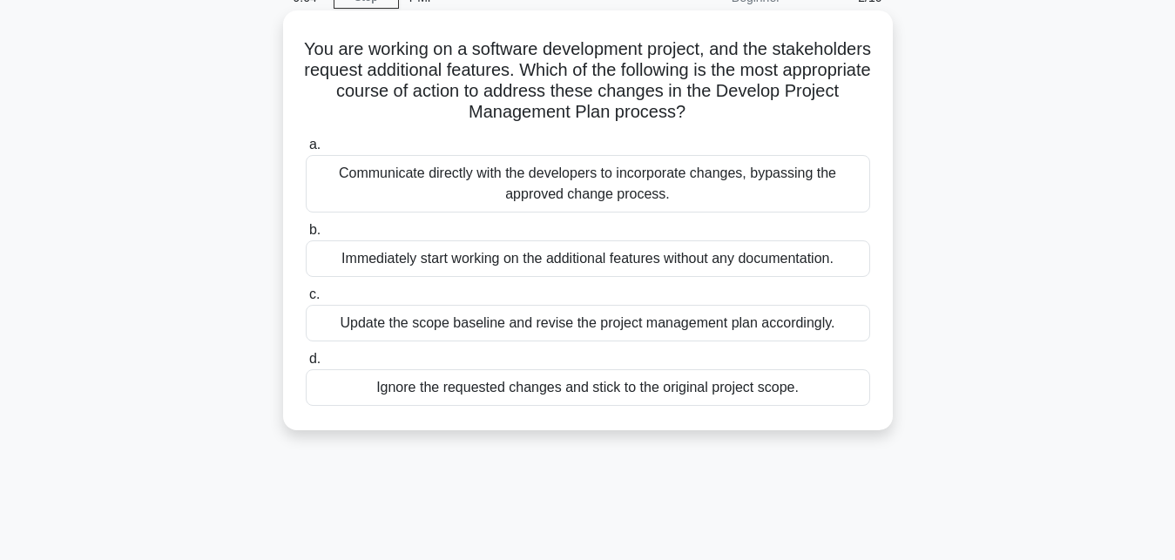
scroll to position [89, 0]
click at [566, 314] on div "Update the scope baseline and revise the project management plan accordingly." at bounding box center [588, 321] width 564 height 37
click at [306, 299] on input "c. Update the scope baseline and revise the project management plan accordingly." at bounding box center [306, 292] width 0 height 11
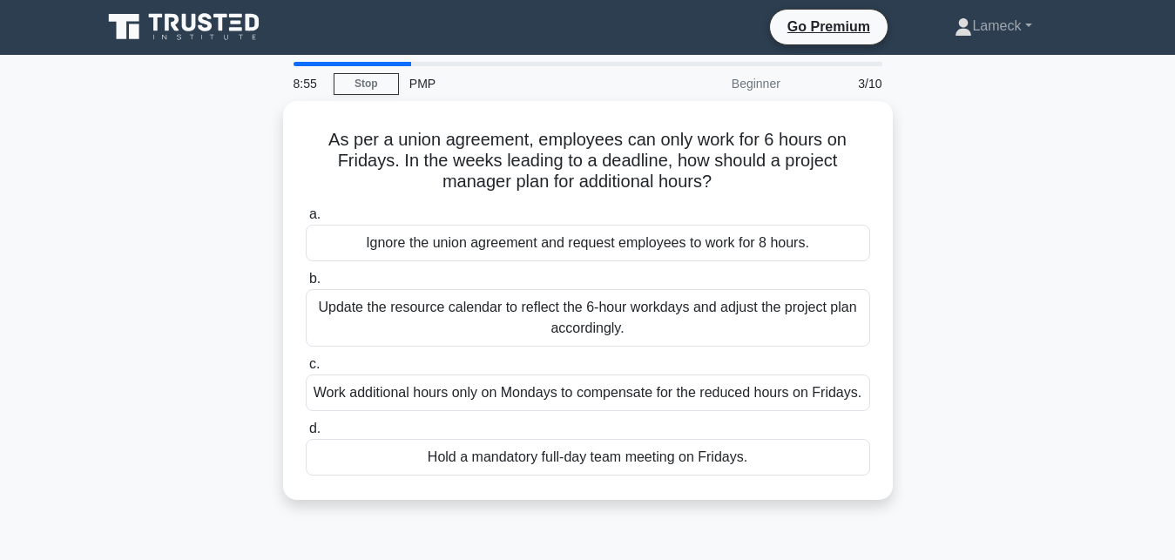
scroll to position [0, 0]
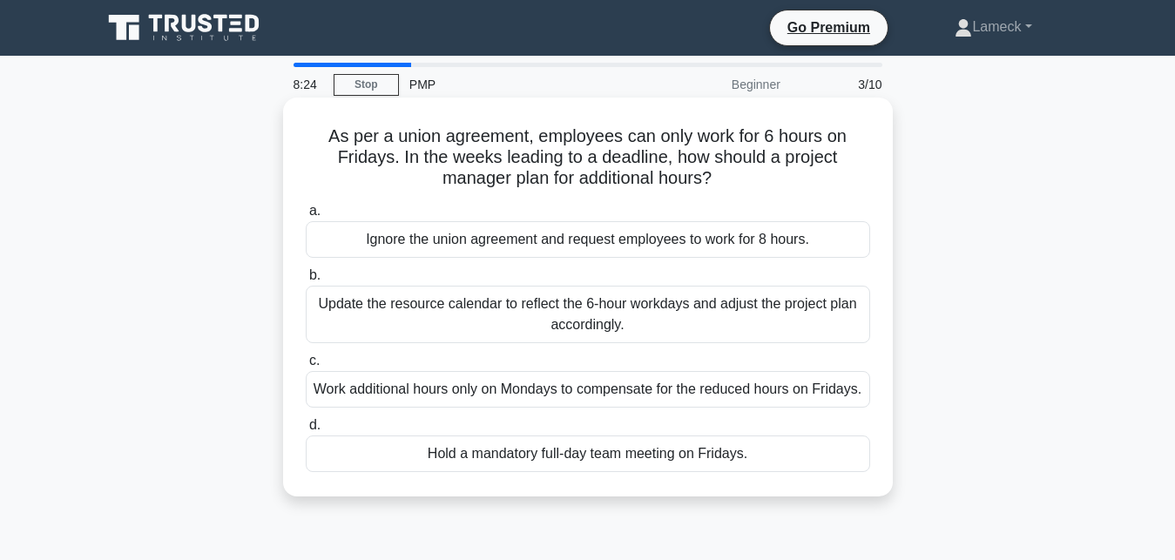
click at [610, 311] on div "Update the resource calendar to reflect the 6-hour workdays and adjust the proj…" at bounding box center [588, 314] width 564 height 57
click at [306, 281] on input "b. Update the resource calendar to reflect the 6-hour workdays and adjust the p…" at bounding box center [306, 275] width 0 height 11
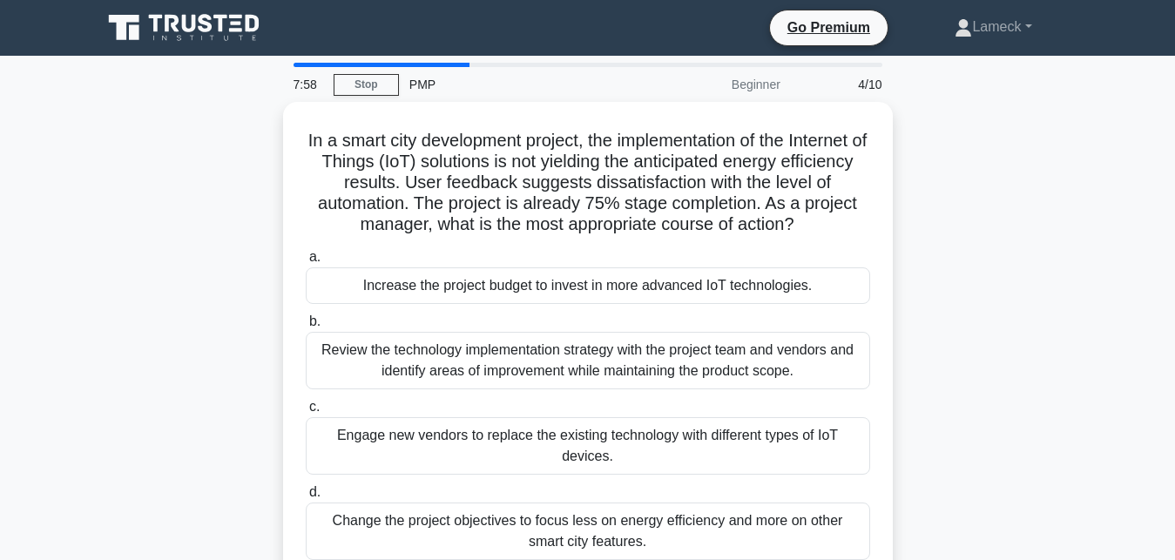
scroll to position [41, 0]
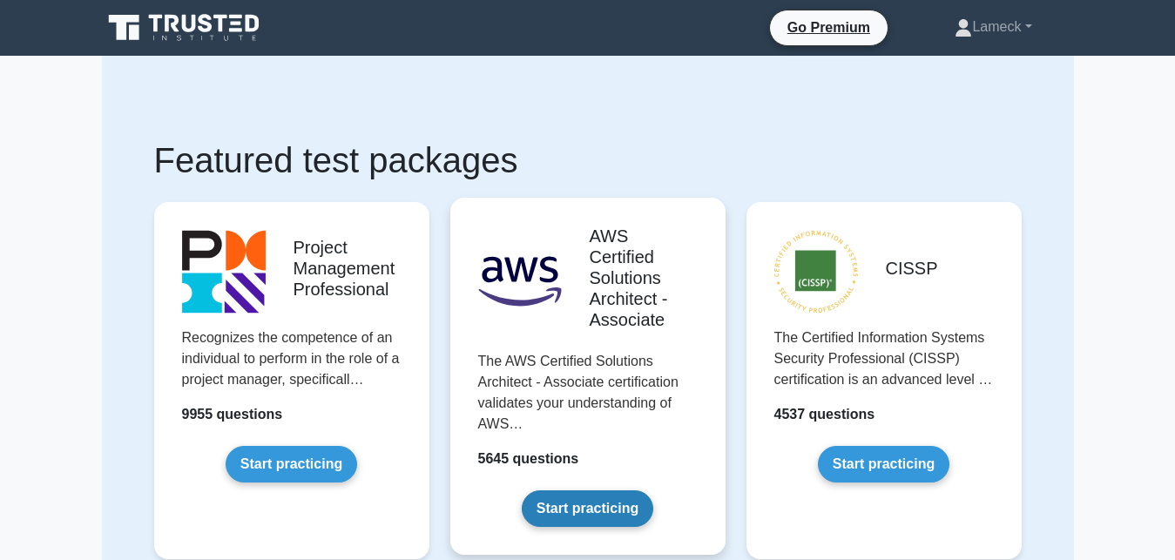
click at [615, 490] on link "Start practicing" at bounding box center [587, 508] width 131 height 37
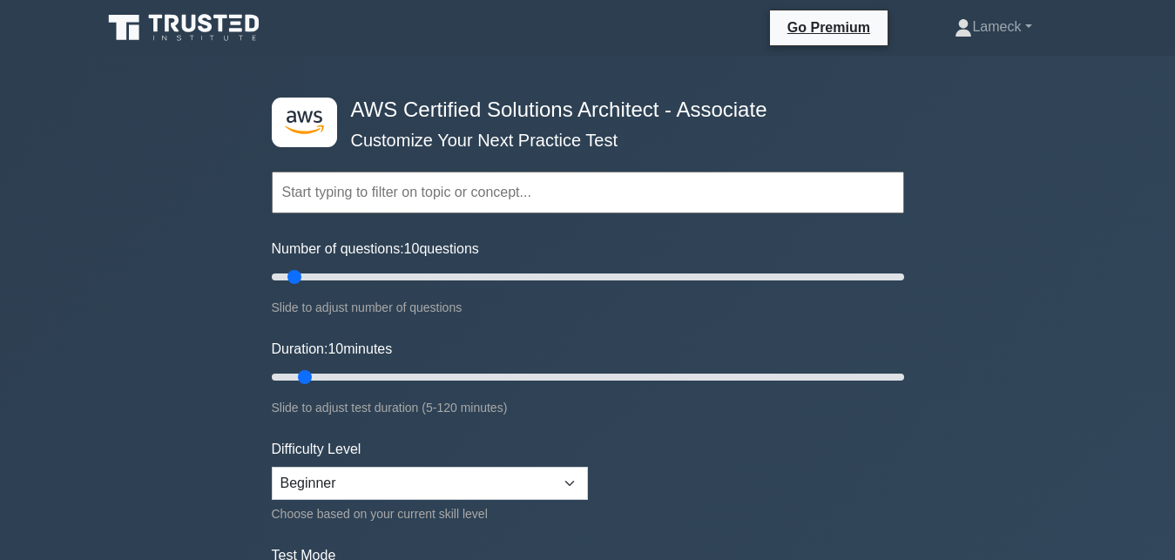
click at [414, 194] on input "text" at bounding box center [588, 193] width 632 height 42
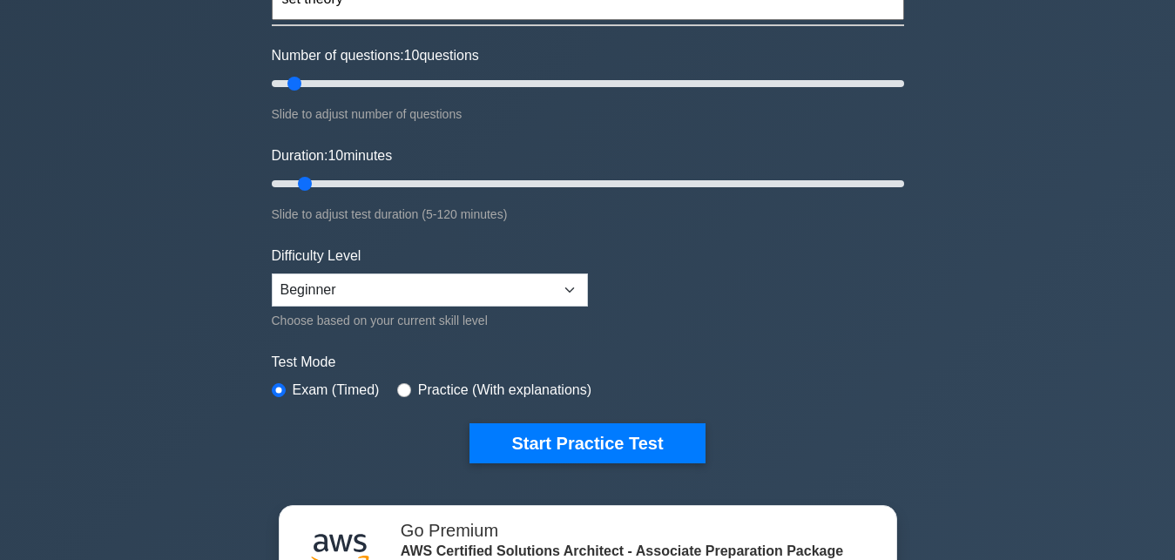
scroll to position [284, 0]
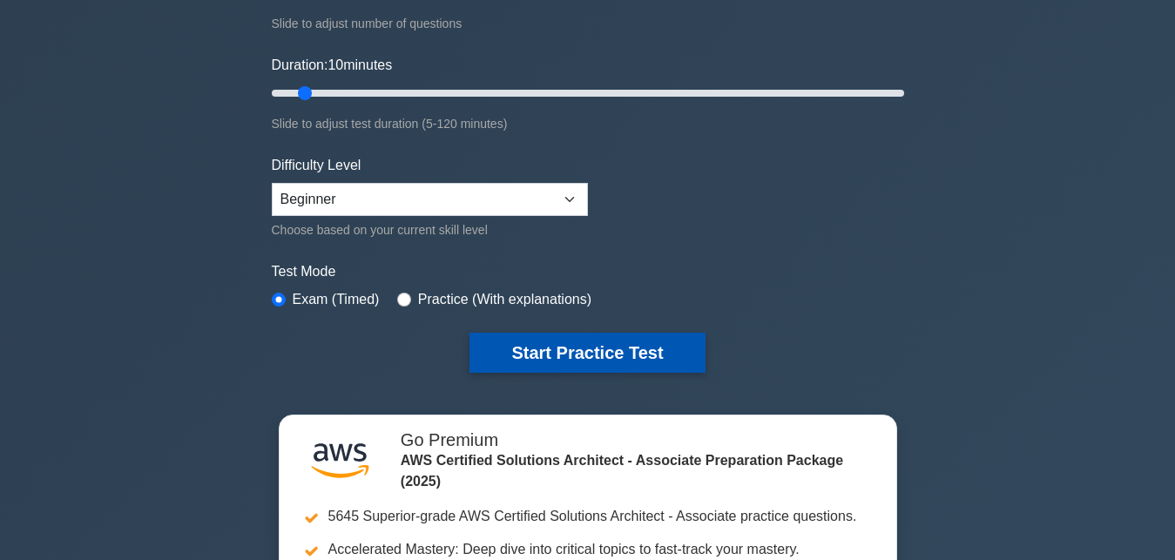
type input "set theory"
click at [519, 337] on button "Start Practice Test" at bounding box center [586, 353] width 235 height 40
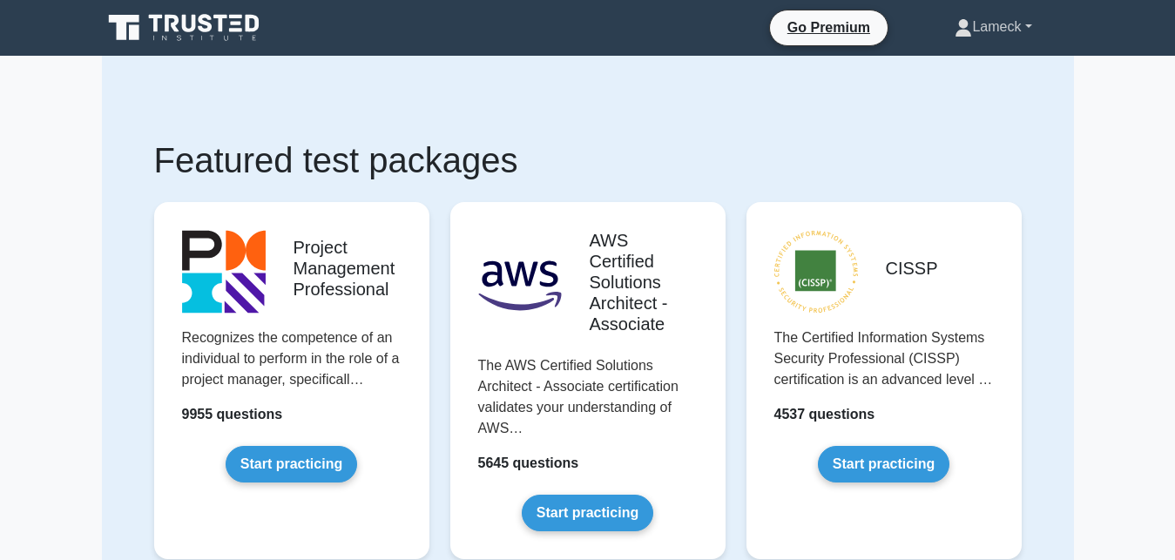
click at [1027, 25] on link "Lameck" at bounding box center [993, 27] width 160 height 35
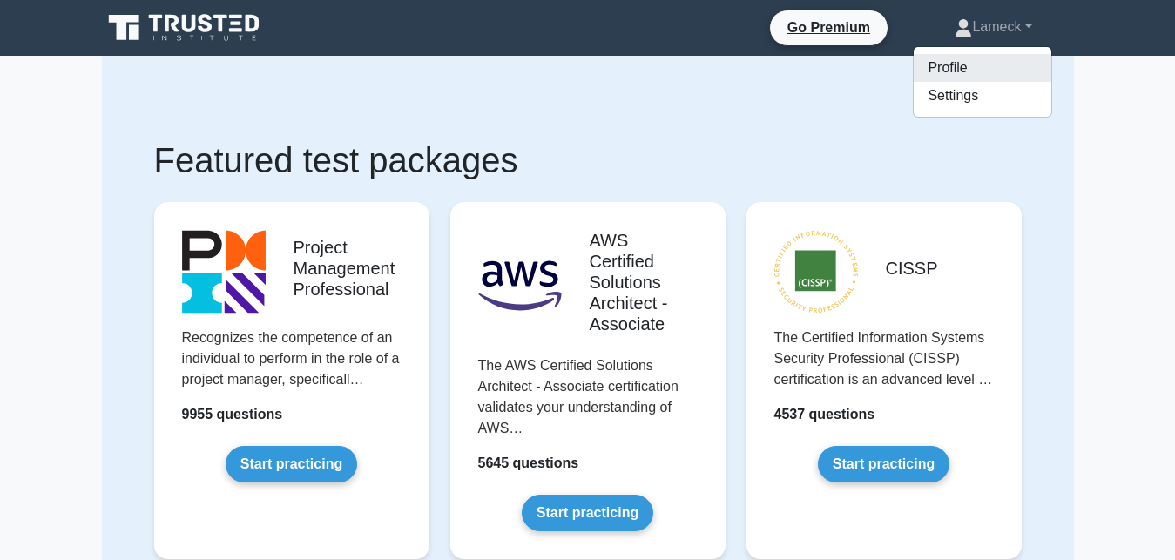
click at [992, 63] on link "Profile" at bounding box center [982, 68] width 138 height 28
